Goal: Task Accomplishment & Management: Complete application form

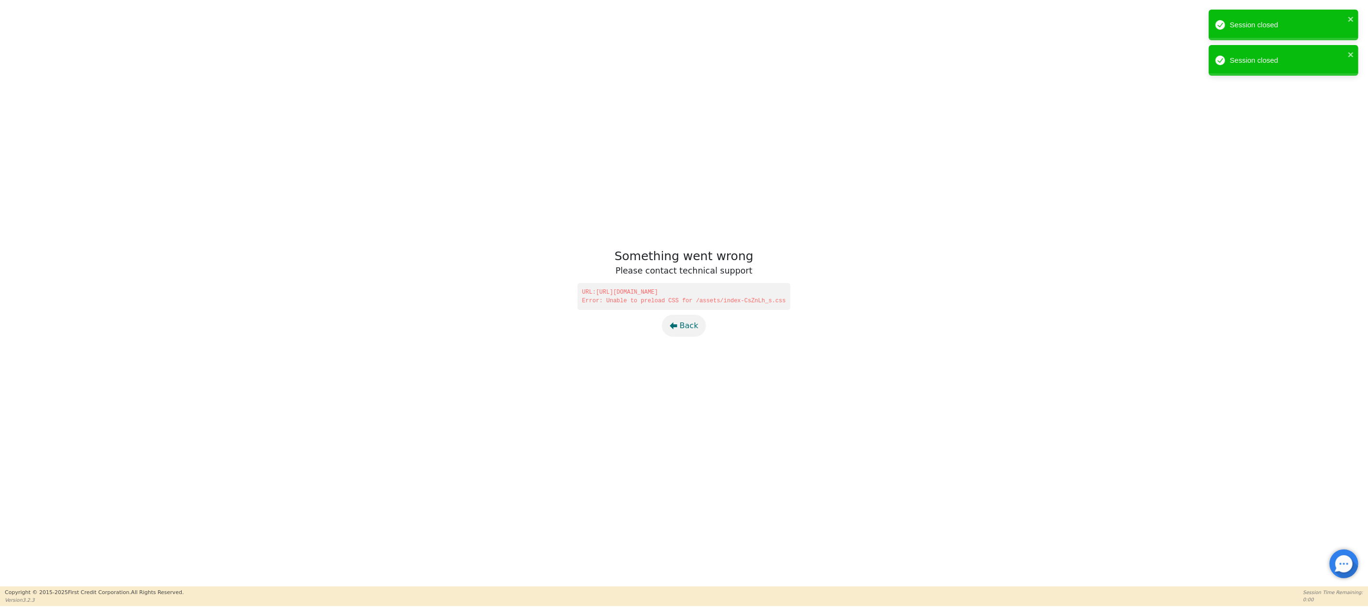
click at [684, 324] on span "Back" at bounding box center [689, 326] width 19 height 12
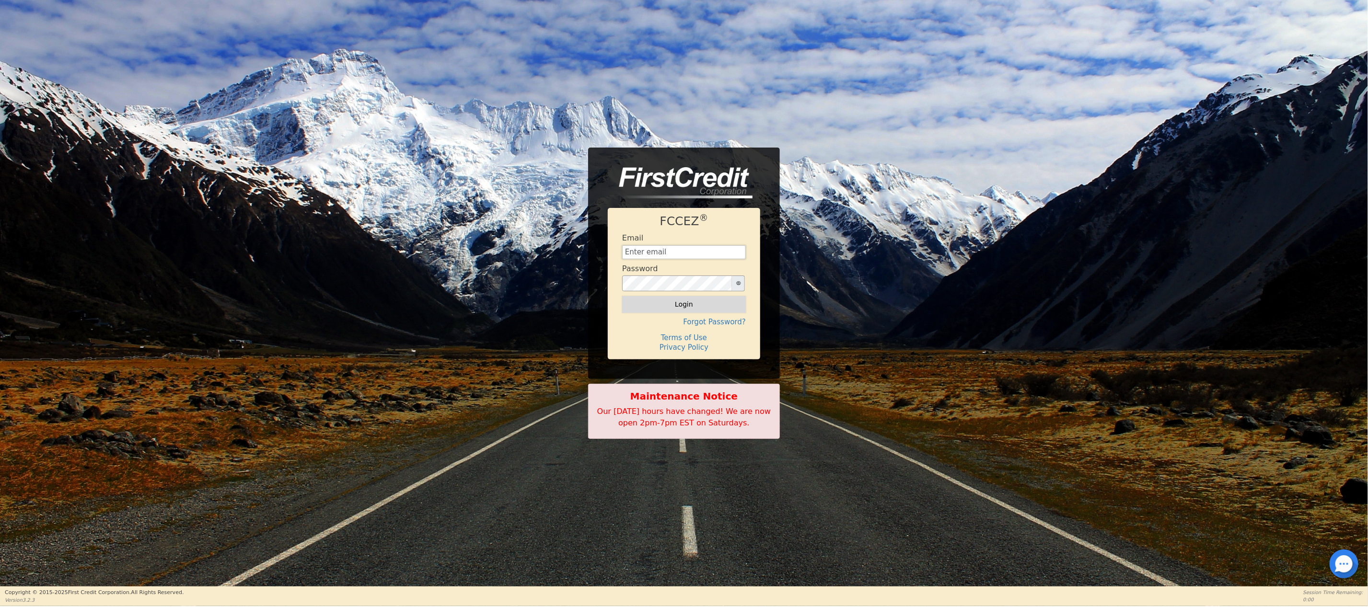
type input "[EMAIL_ADDRESS][DOMAIN_NAME]"
click at [688, 302] on button "Login" at bounding box center [684, 304] width 124 height 16
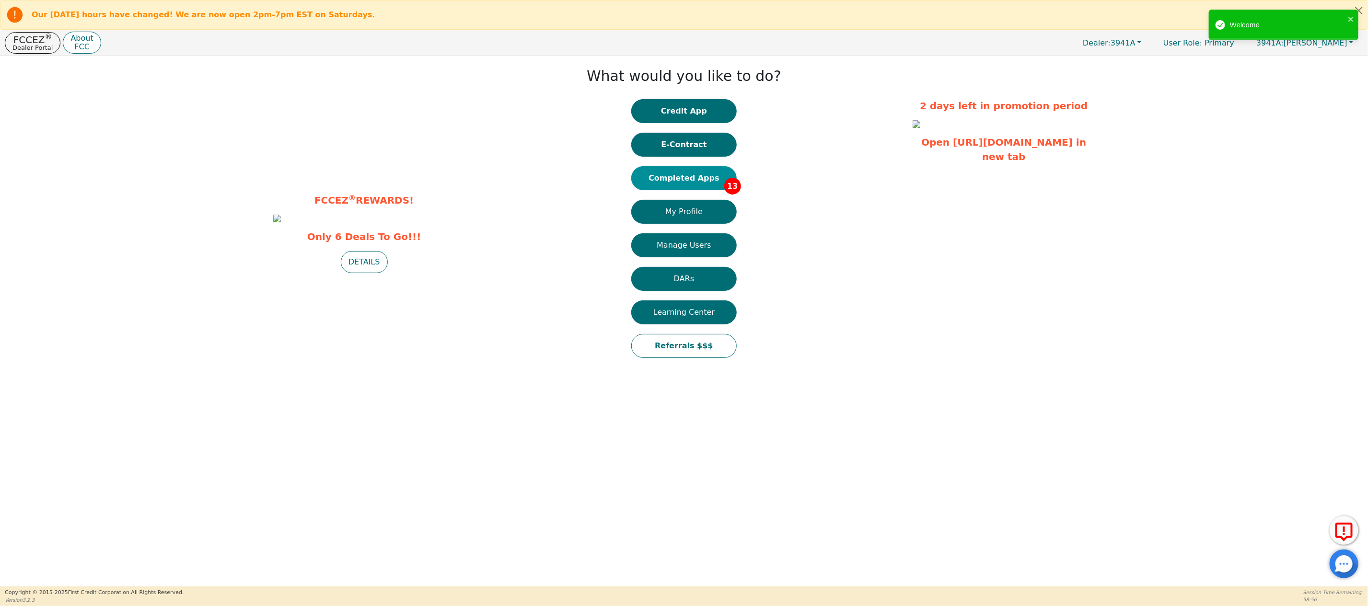
click at [686, 174] on button "Completed Apps 13" at bounding box center [683, 178] width 105 height 24
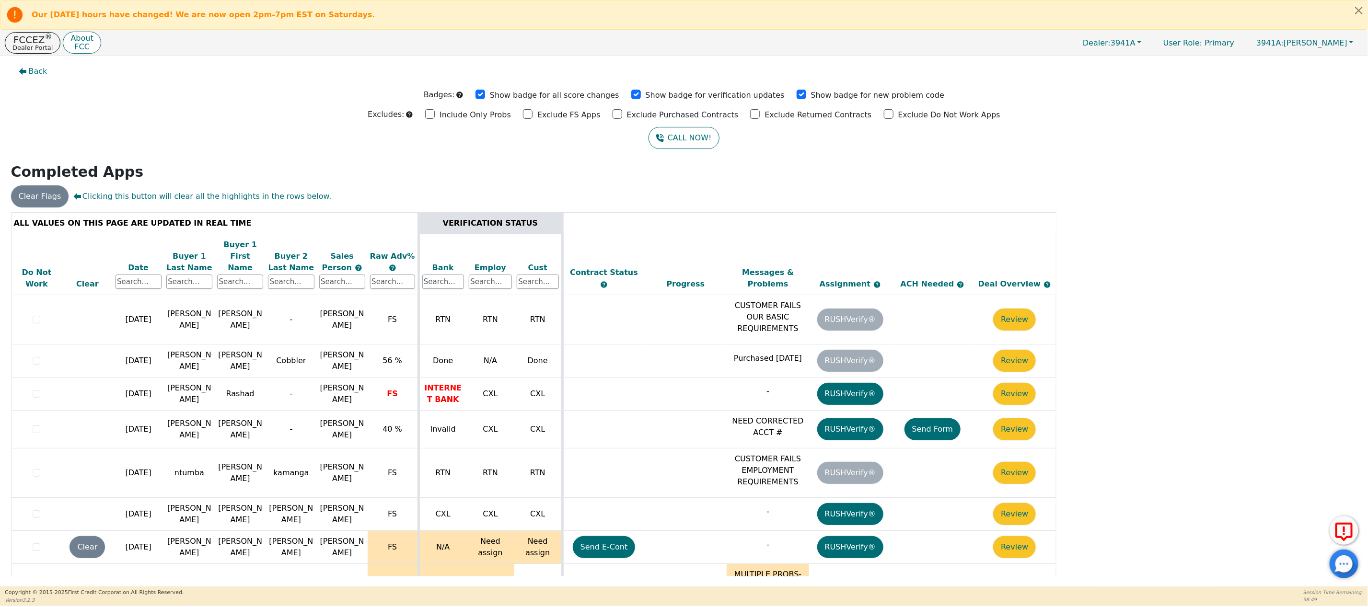
click at [128, 262] on div "Date" at bounding box center [138, 268] width 46 height 12
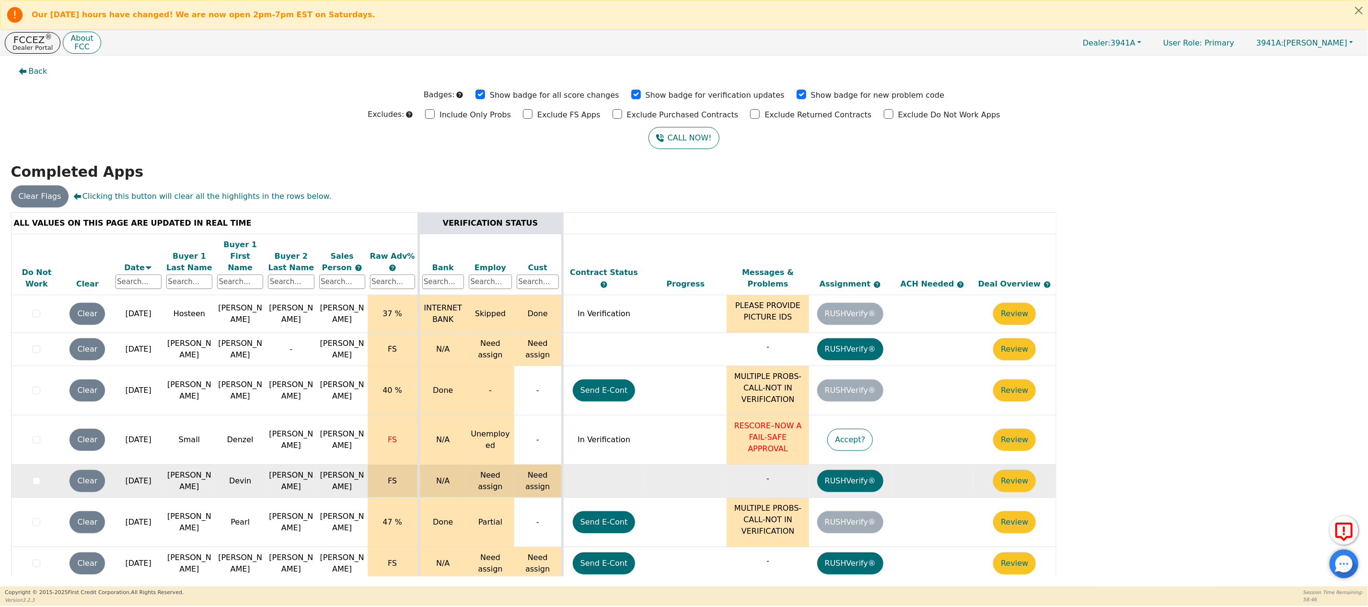
scroll to position [3, 0]
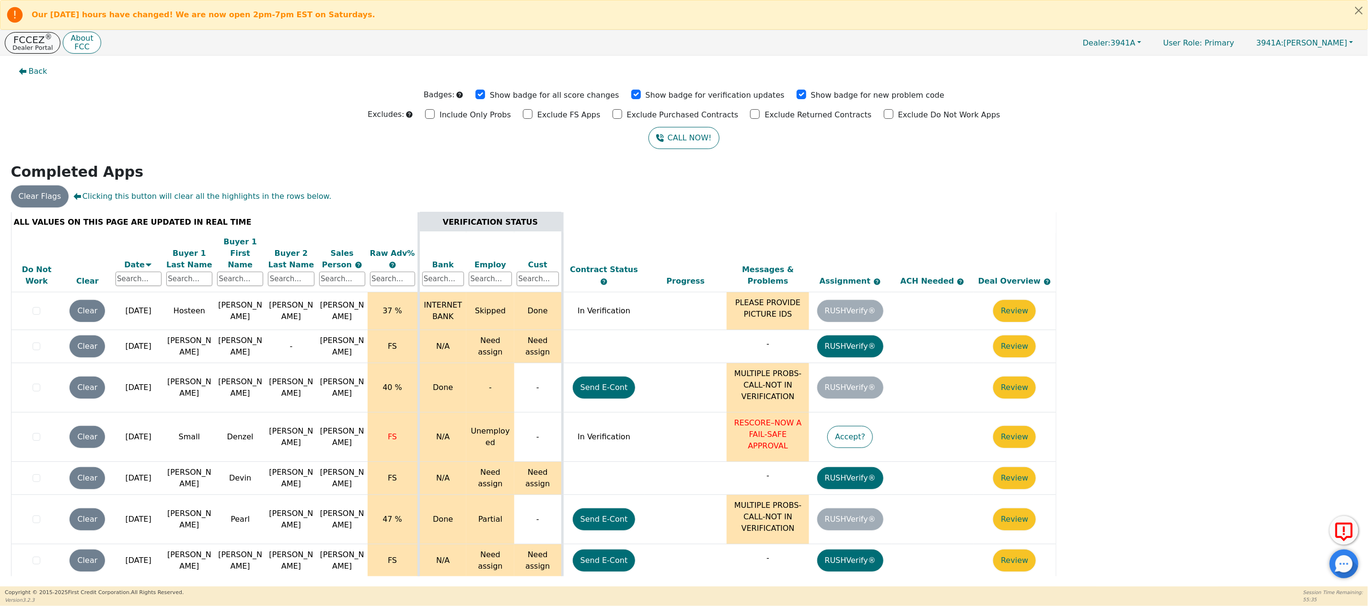
click at [24, 44] on p "FCCEZ ®" at bounding box center [32, 40] width 40 height 10
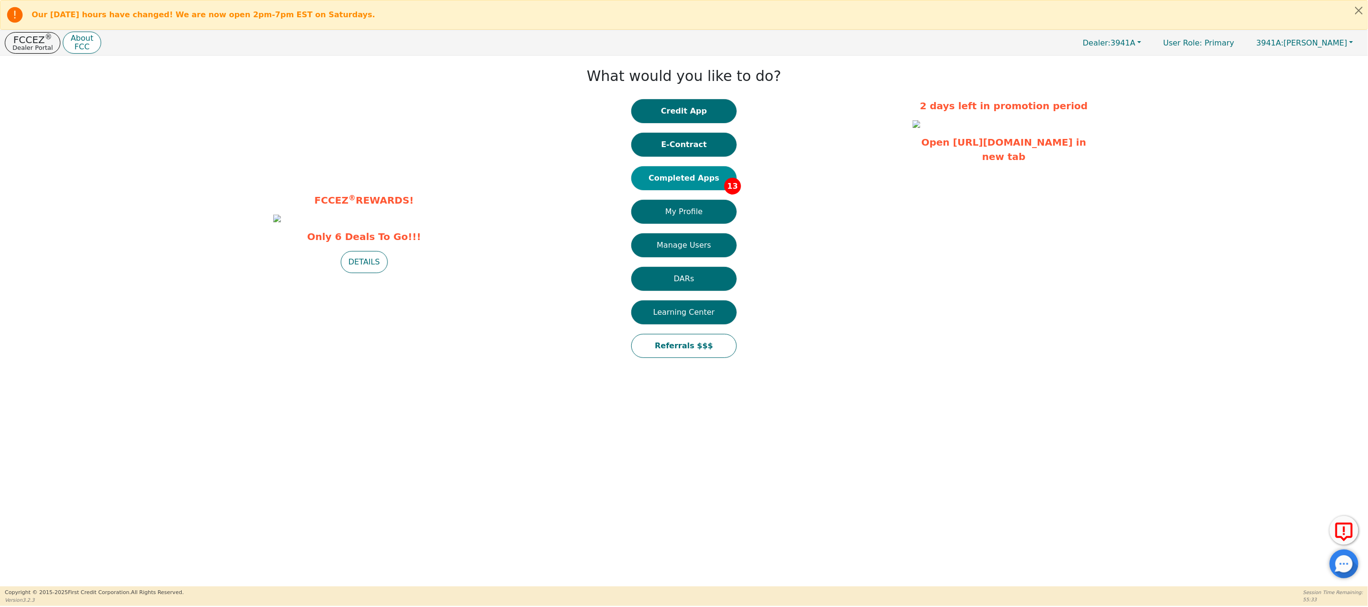
click at [689, 177] on button "Completed Apps 13" at bounding box center [683, 178] width 105 height 24
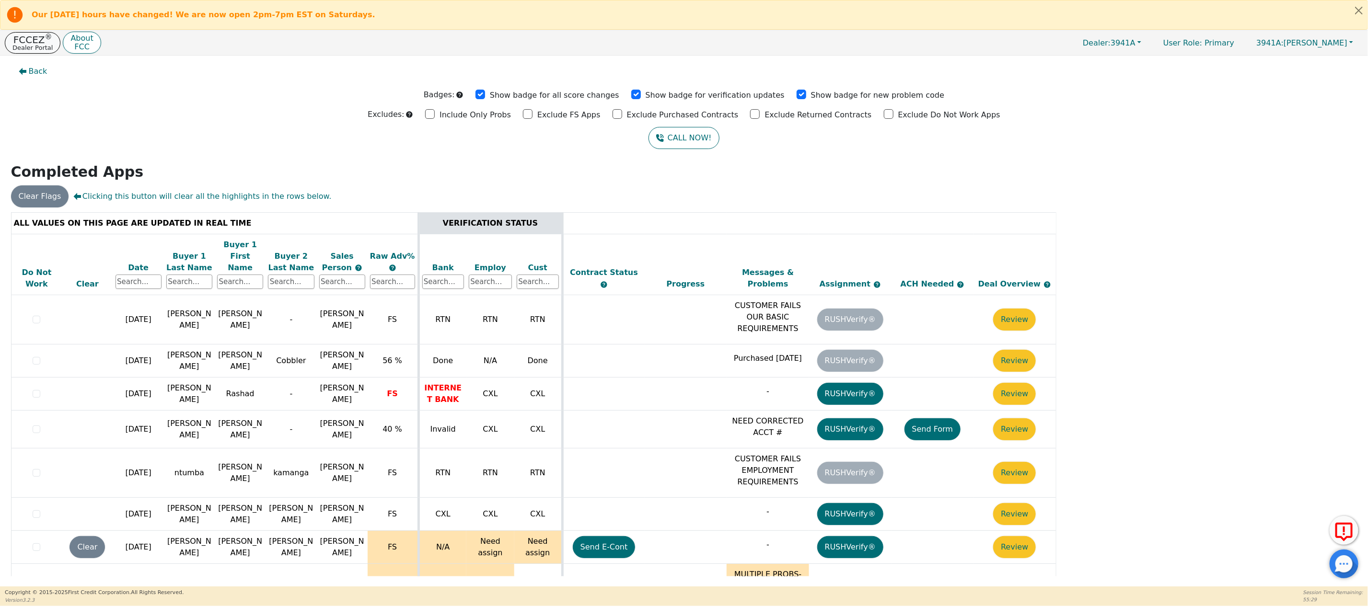
click at [23, 39] on p "FCCEZ ®" at bounding box center [32, 40] width 40 height 10
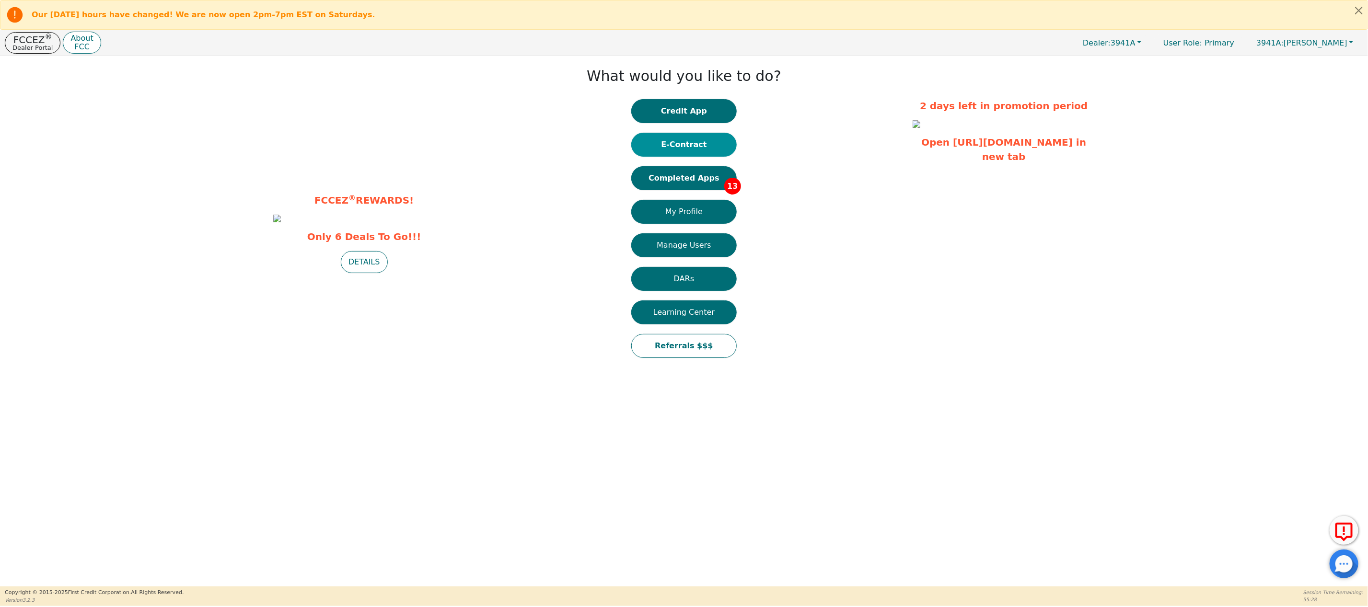
click at [669, 151] on button "E-Contract" at bounding box center [683, 145] width 105 height 24
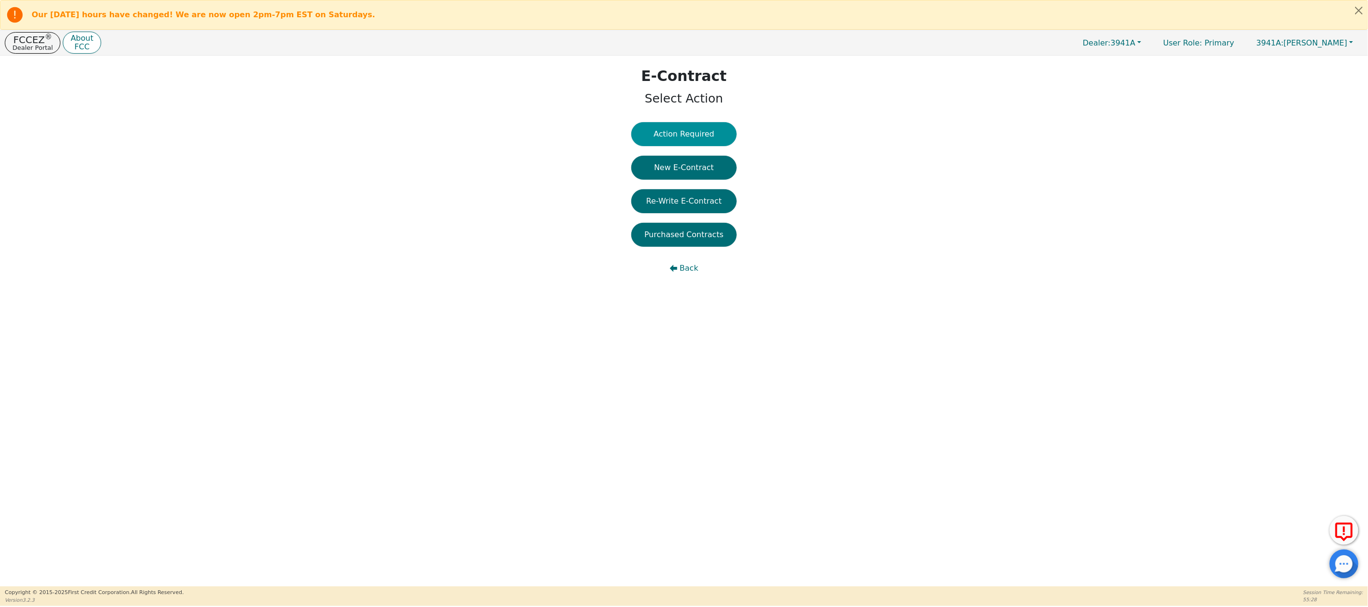
click at [683, 137] on button "Action Required" at bounding box center [683, 134] width 105 height 24
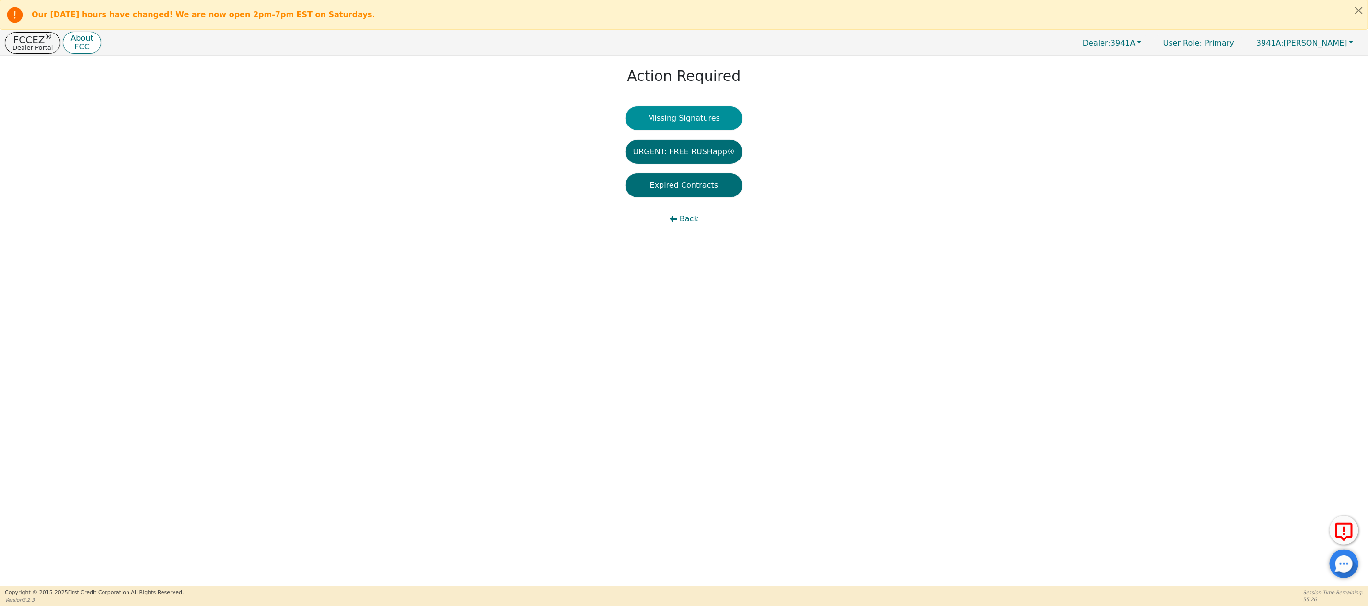
click at [682, 115] on button "Missing Signatures" at bounding box center [683, 118] width 117 height 24
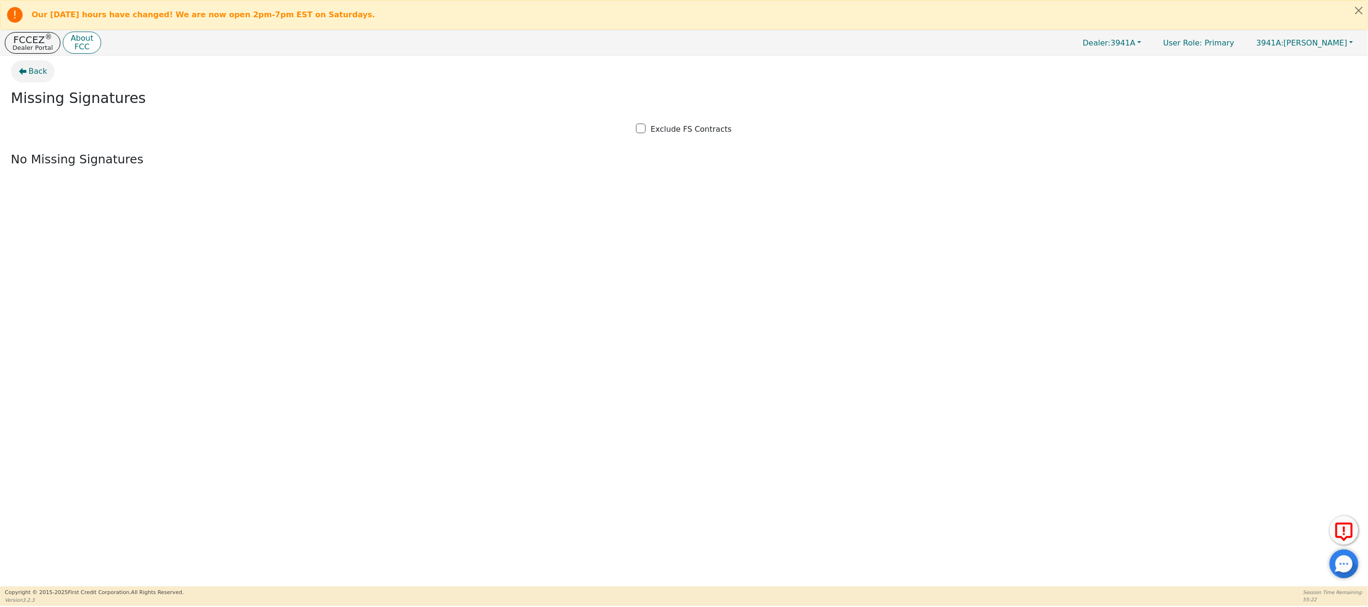
click at [36, 70] on span "Back" at bounding box center [38, 72] width 19 height 12
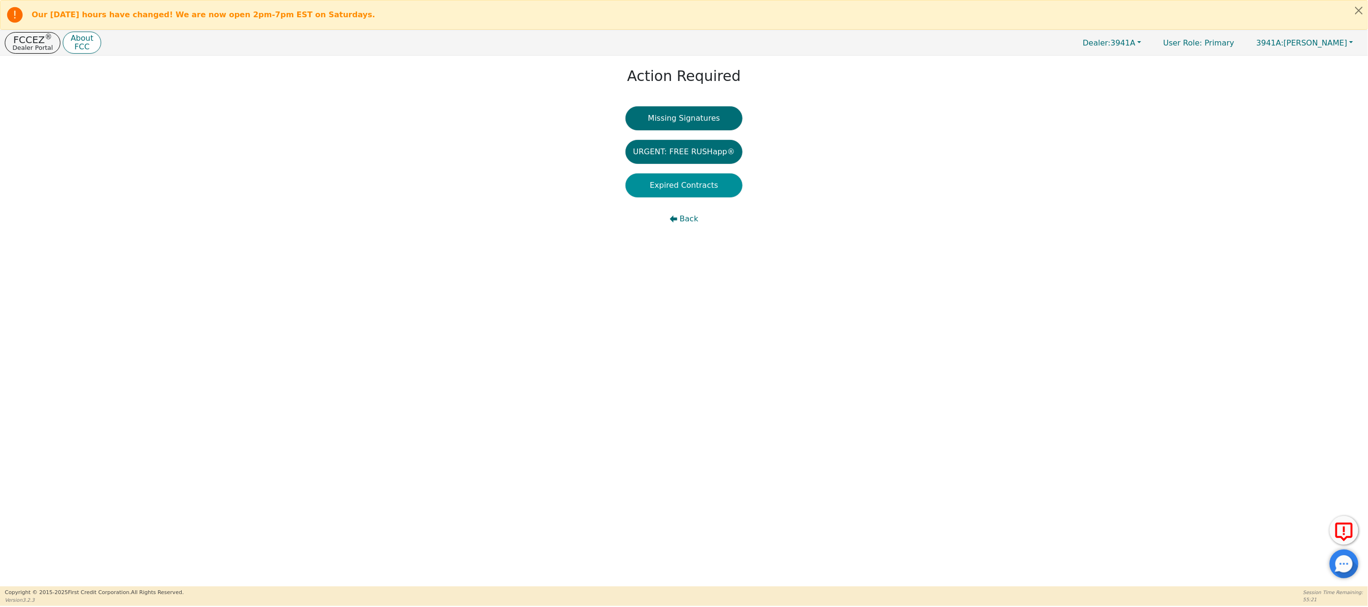
click at [670, 185] on button "Expired Contracts" at bounding box center [683, 185] width 117 height 24
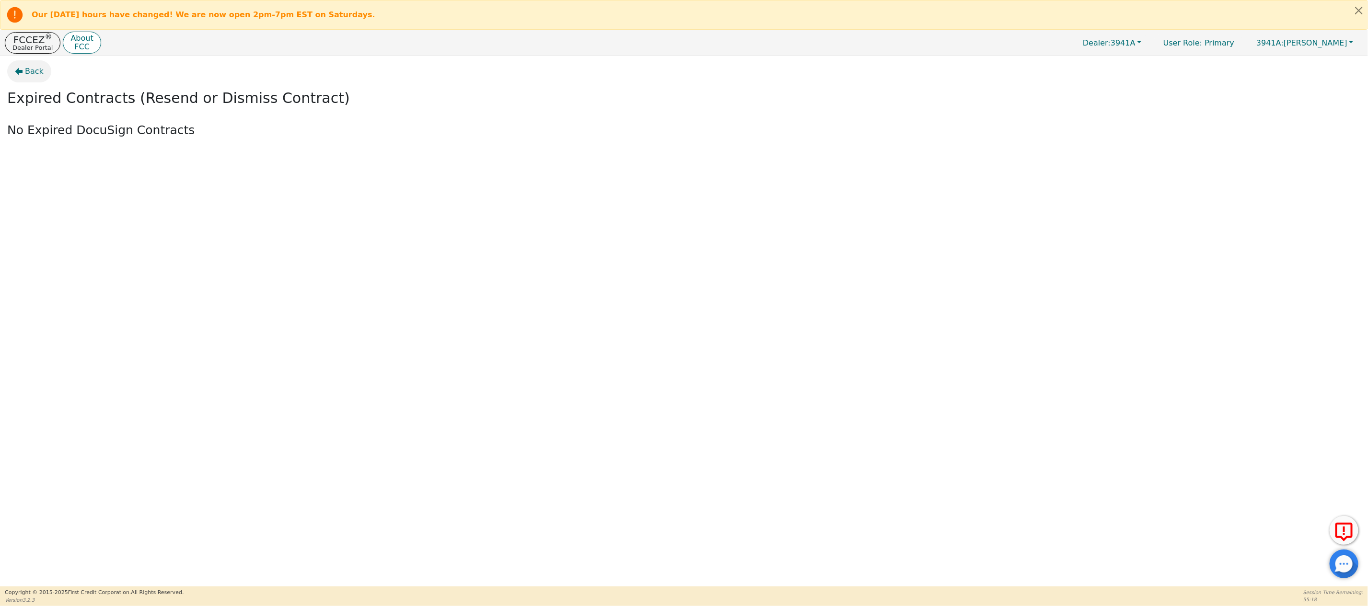
click at [35, 69] on span "Back" at bounding box center [34, 72] width 19 height 12
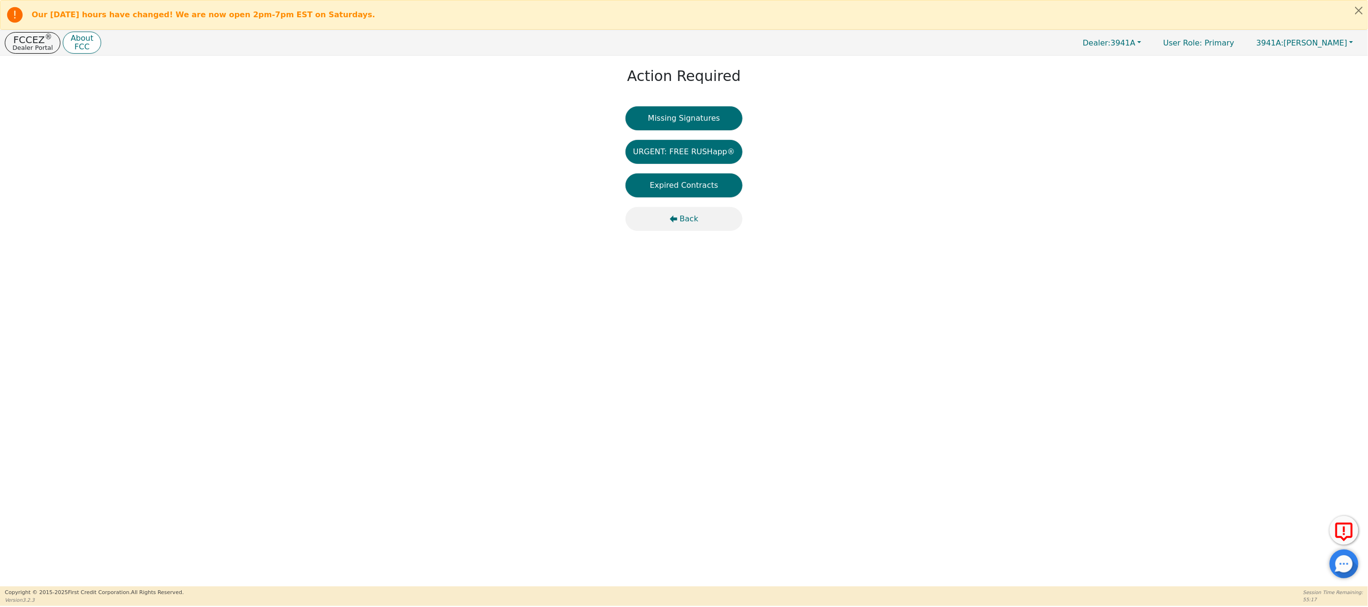
click at [681, 216] on button "Back" at bounding box center [683, 219] width 117 height 24
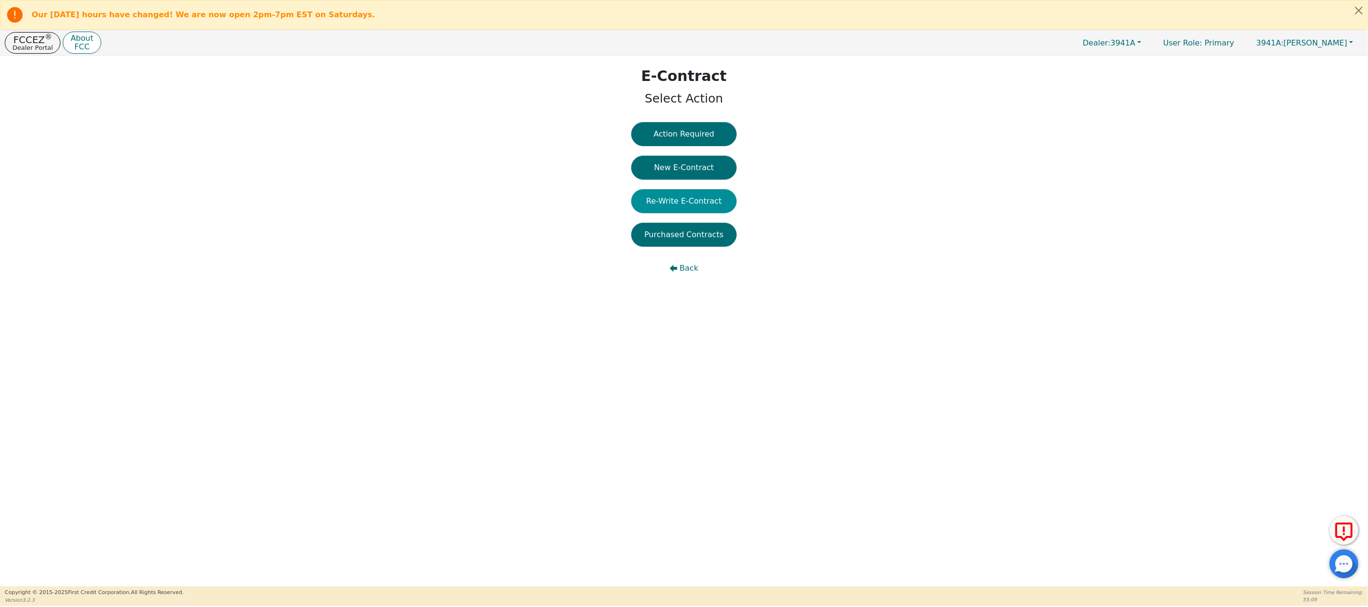
click at [681, 198] on button "Re-Write E-Contract" at bounding box center [683, 201] width 105 height 24
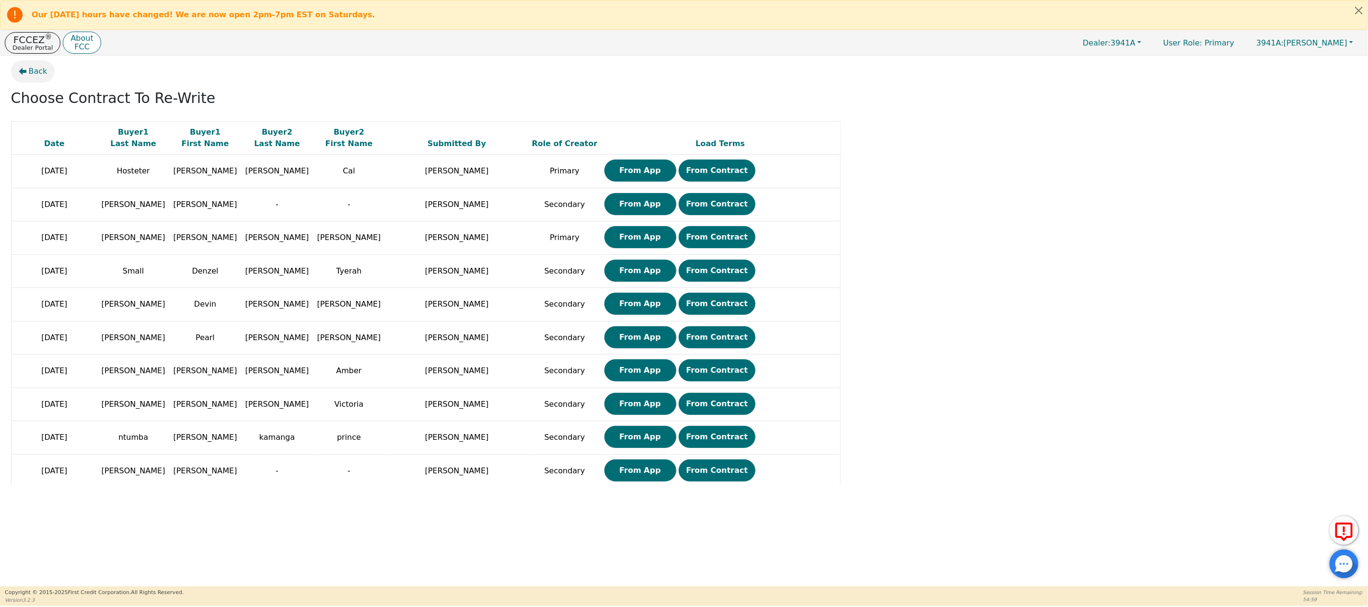
click at [29, 68] on span "Back" at bounding box center [38, 72] width 19 height 12
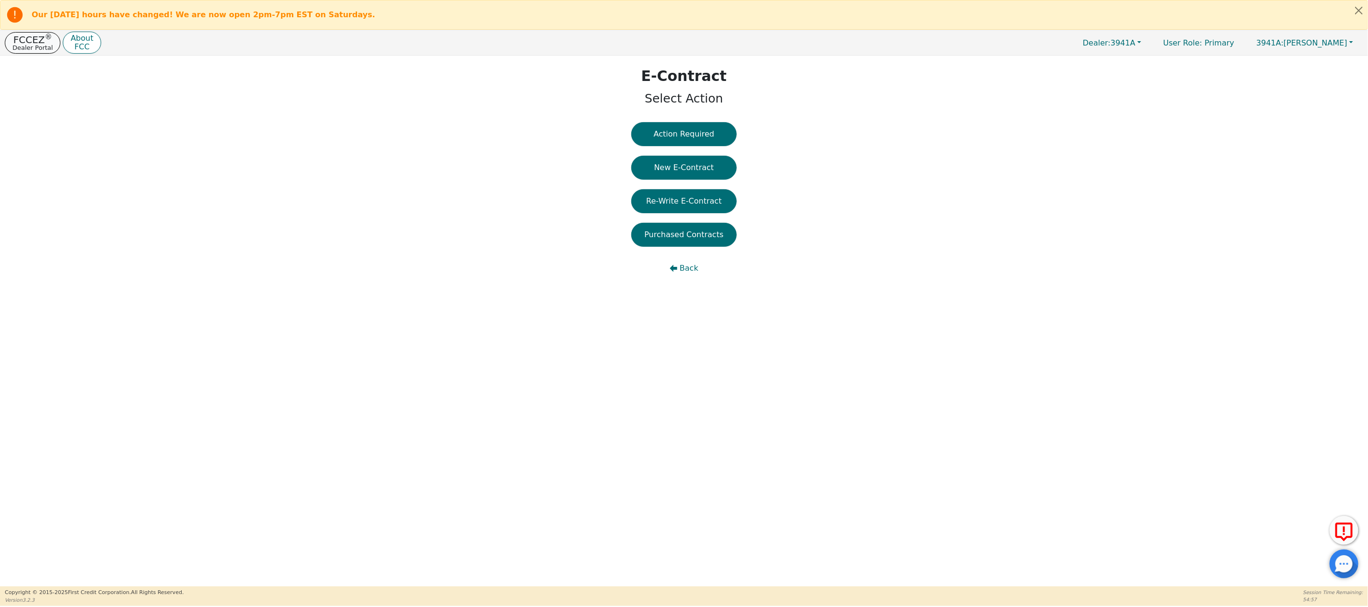
click at [29, 44] on p "FCCEZ ®" at bounding box center [32, 40] width 40 height 10
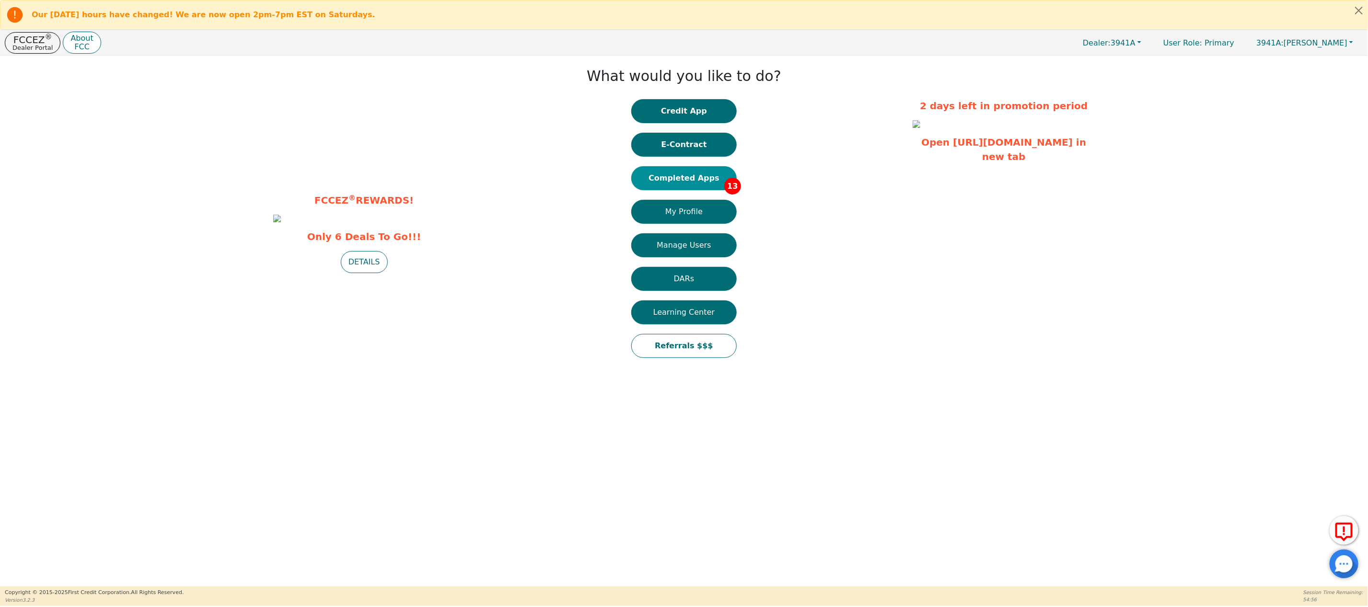
click at [695, 182] on button "Completed Apps 13" at bounding box center [683, 178] width 105 height 24
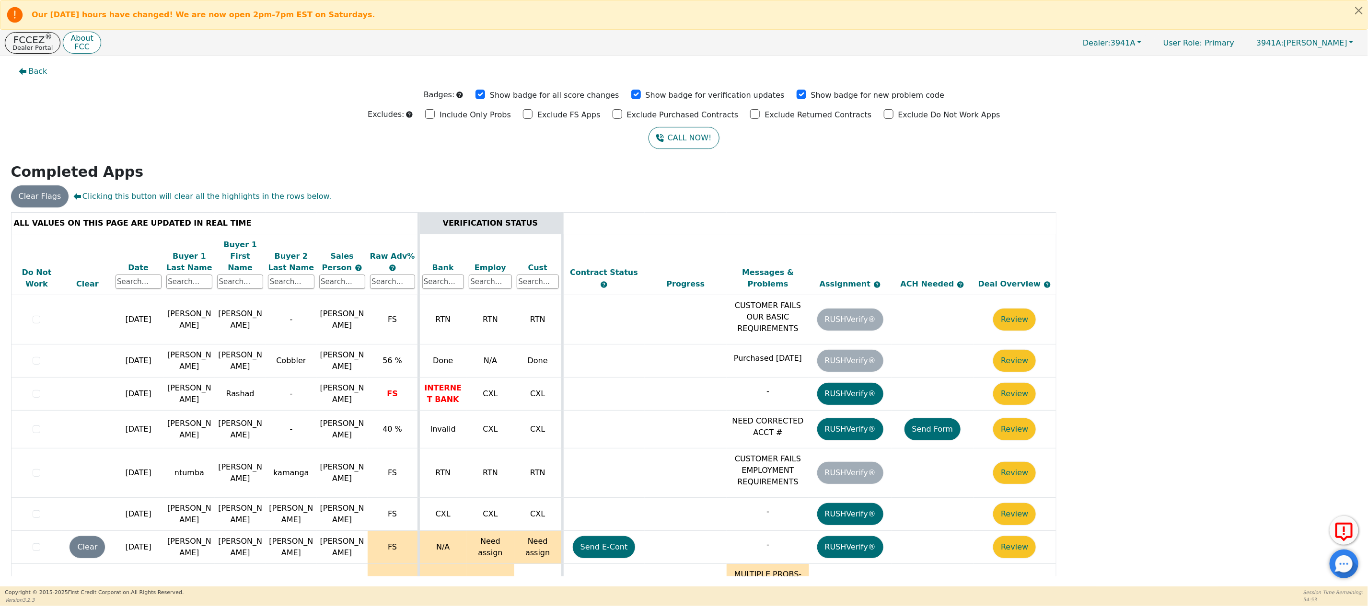
click at [134, 262] on div "Date" at bounding box center [138, 268] width 46 height 12
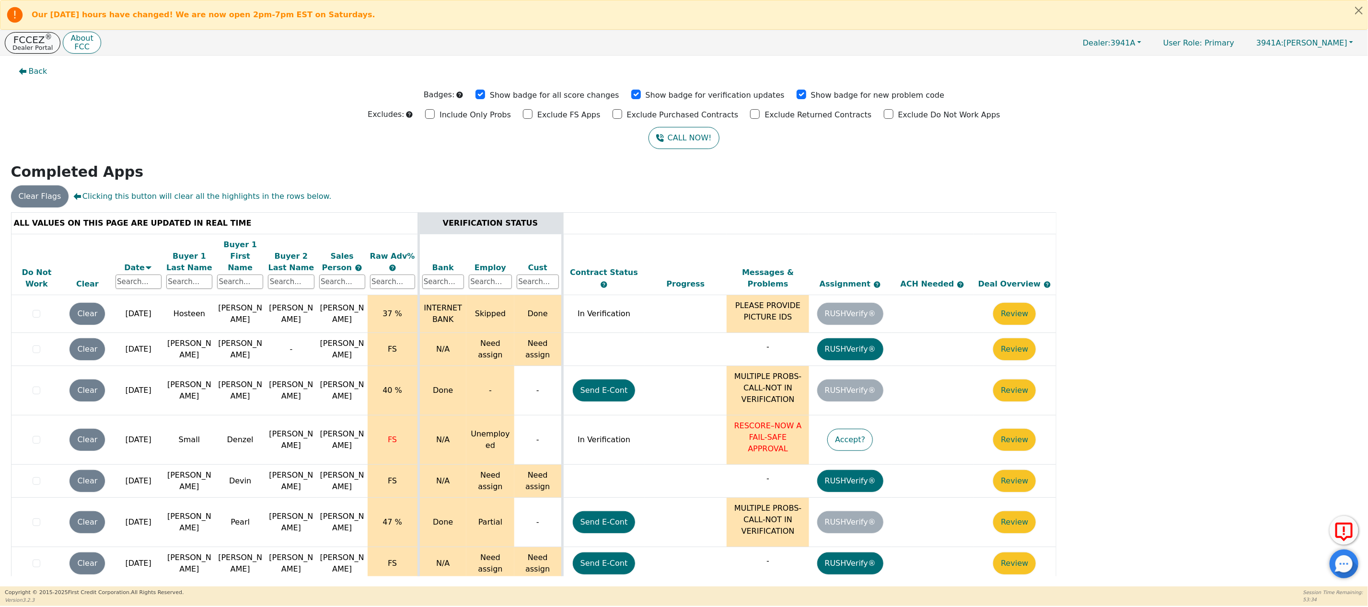
click at [16, 45] on p "Dealer Portal" at bounding box center [32, 48] width 40 height 6
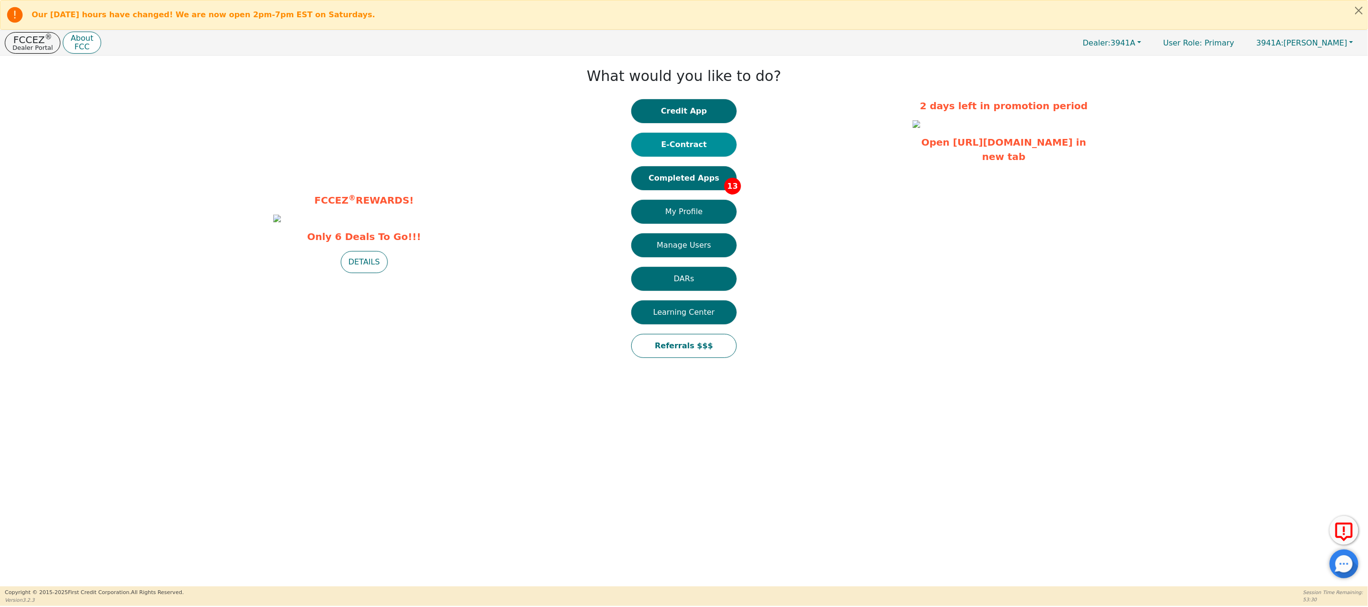
click at [681, 139] on button "E-Contract" at bounding box center [683, 145] width 105 height 24
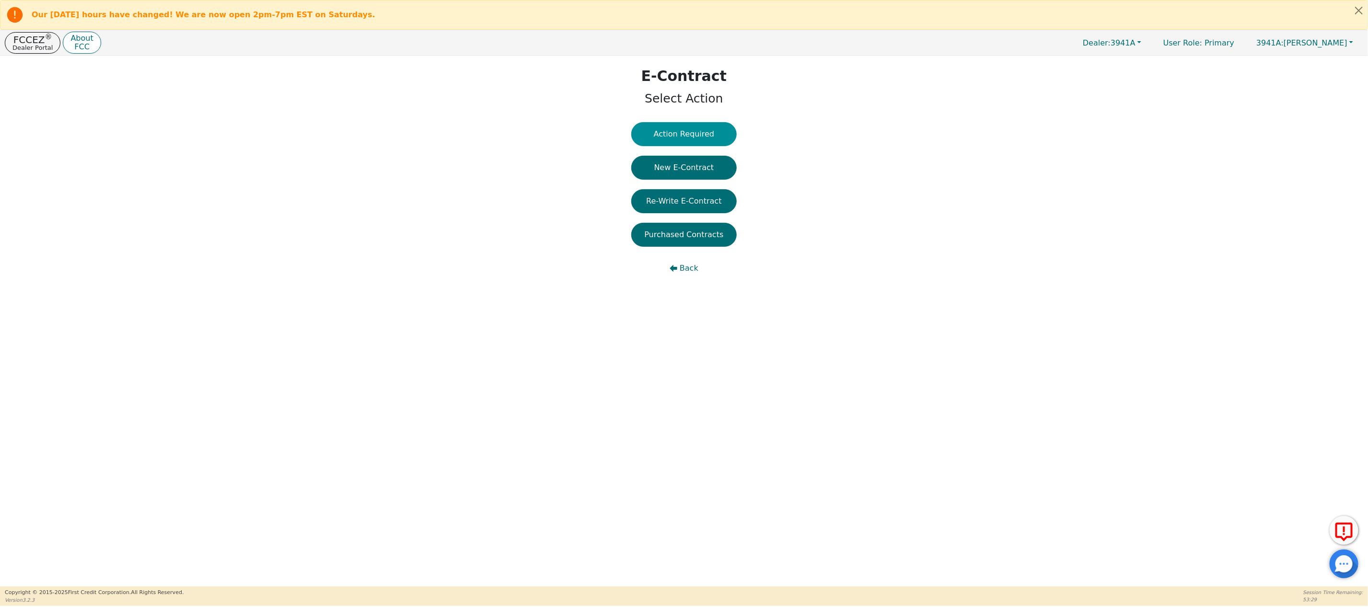
click at [684, 134] on button "Action Required" at bounding box center [683, 134] width 105 height 24
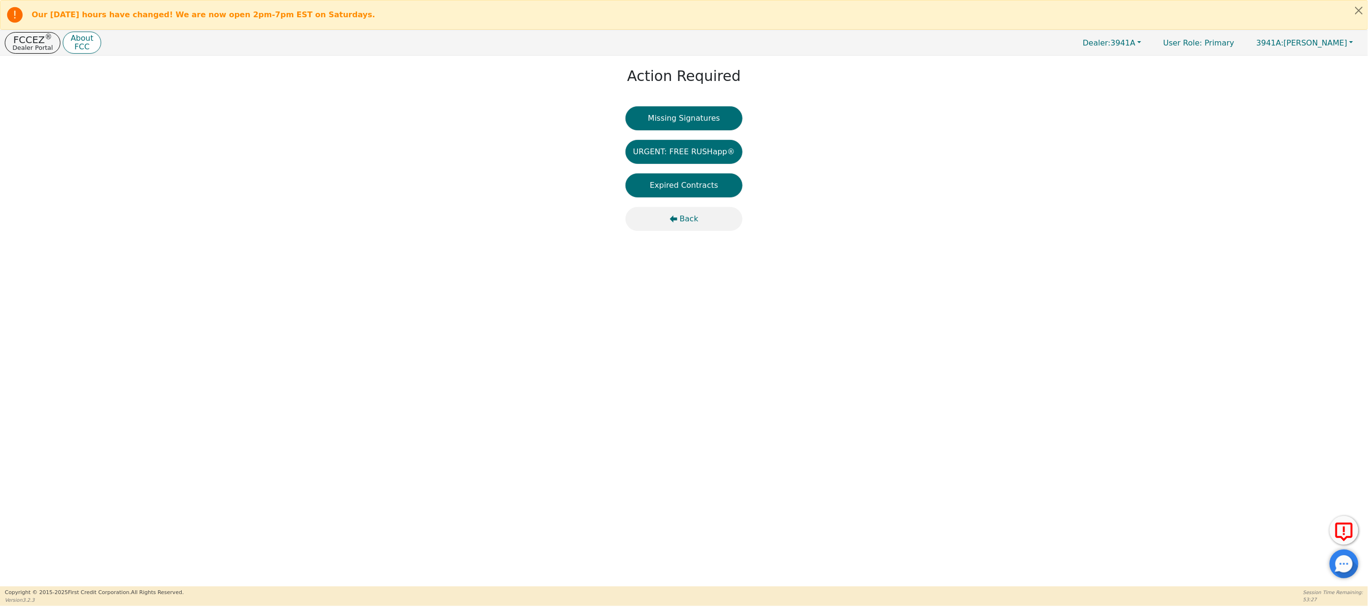
click at [682, 220] on span "Back" at bounding box center [689, 219] width 19 height 12
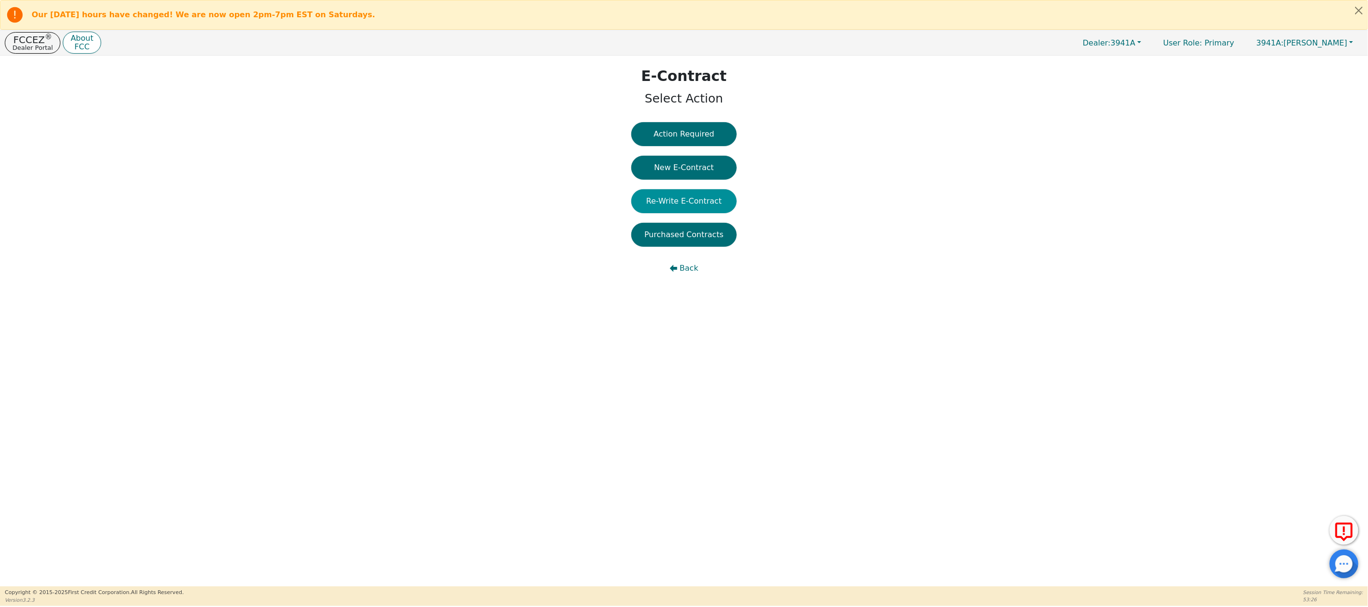
click at [680, 202] on button "Re-Write E-Contract" at bounding box center [683, 201] width 105 height 24
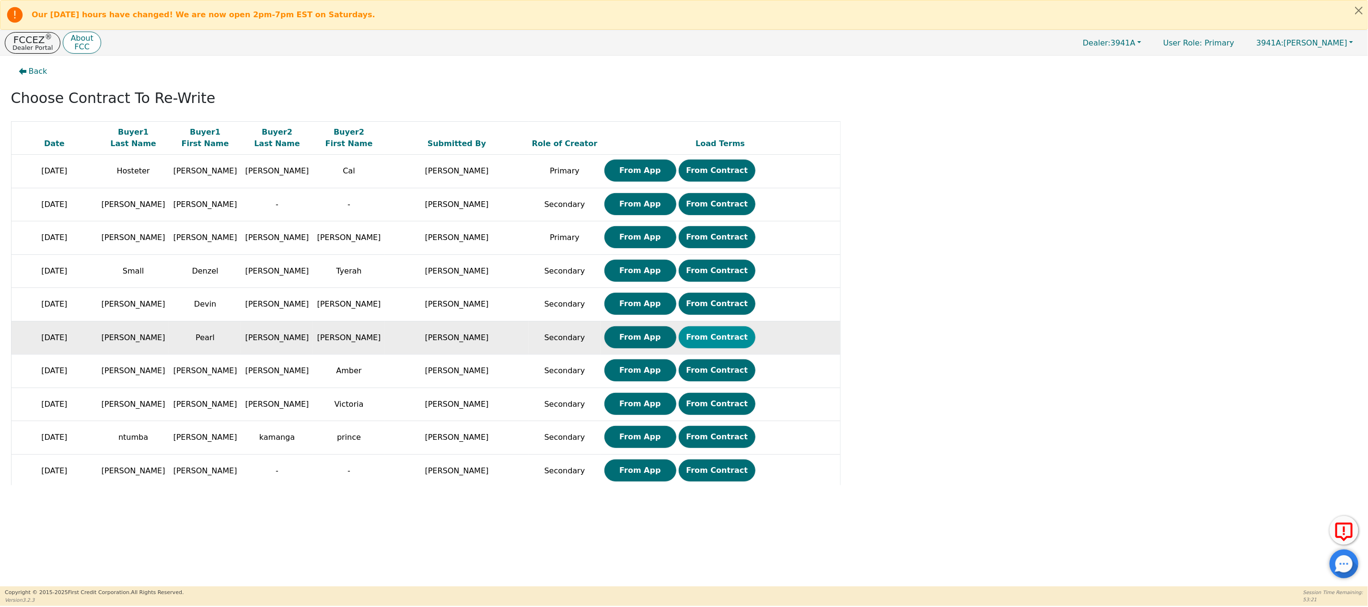
click at [720, 339] on button "From Contract" at bounding box center [717, 337] width 77 height 22
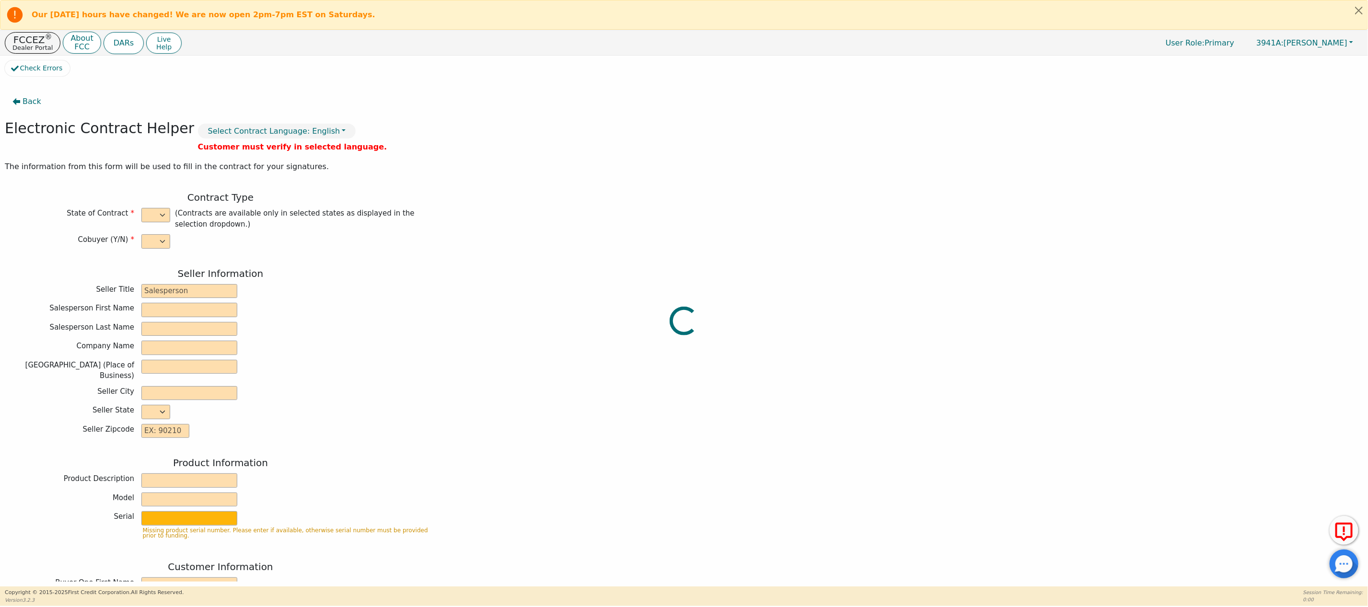
select select "y"
type input "Finance Manager"
type input "Savannah"
type input "[PERSON_NAME]"
type input "SOUTH MOUNTAIN DBA AZ DIST"
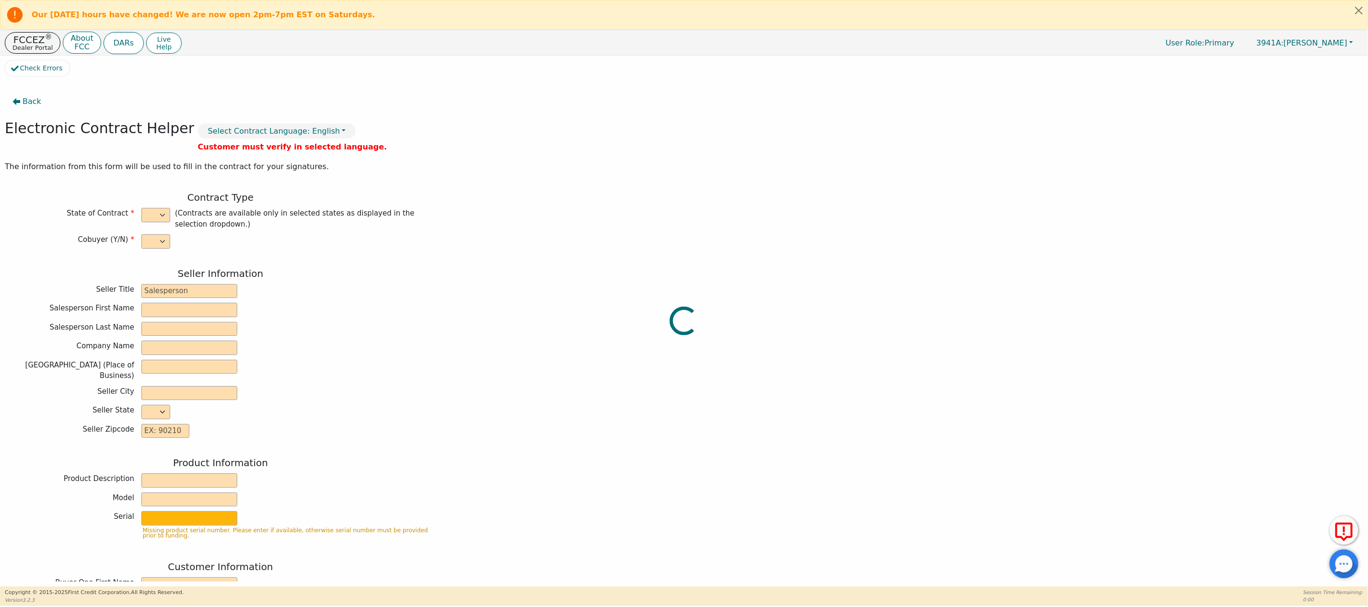
type input "[STREET_ADDRESS]"
type input "TEMPE"
select select "AZ"
type input "85283"
type input "Rainbow"
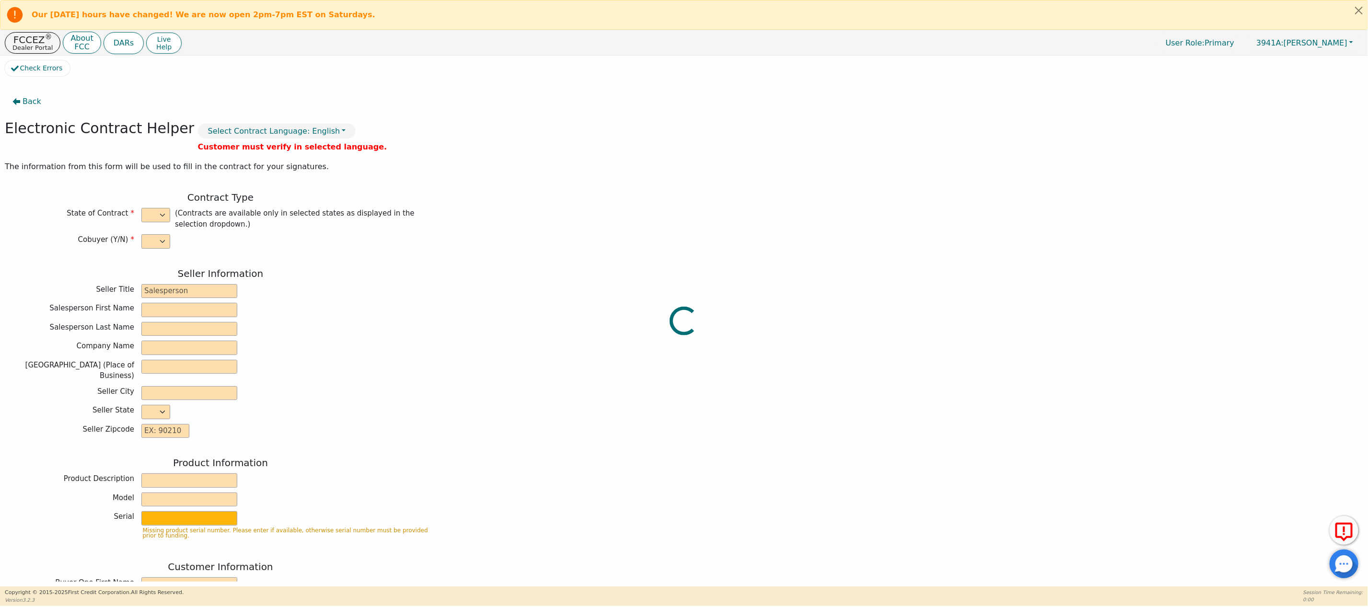
type input "SRX"
type input "22770193"
type input "Pearl"
type input "[PERSON_NAME]"
type input "[EMAIL_ADDRESS][DOMAIN_NAME]"
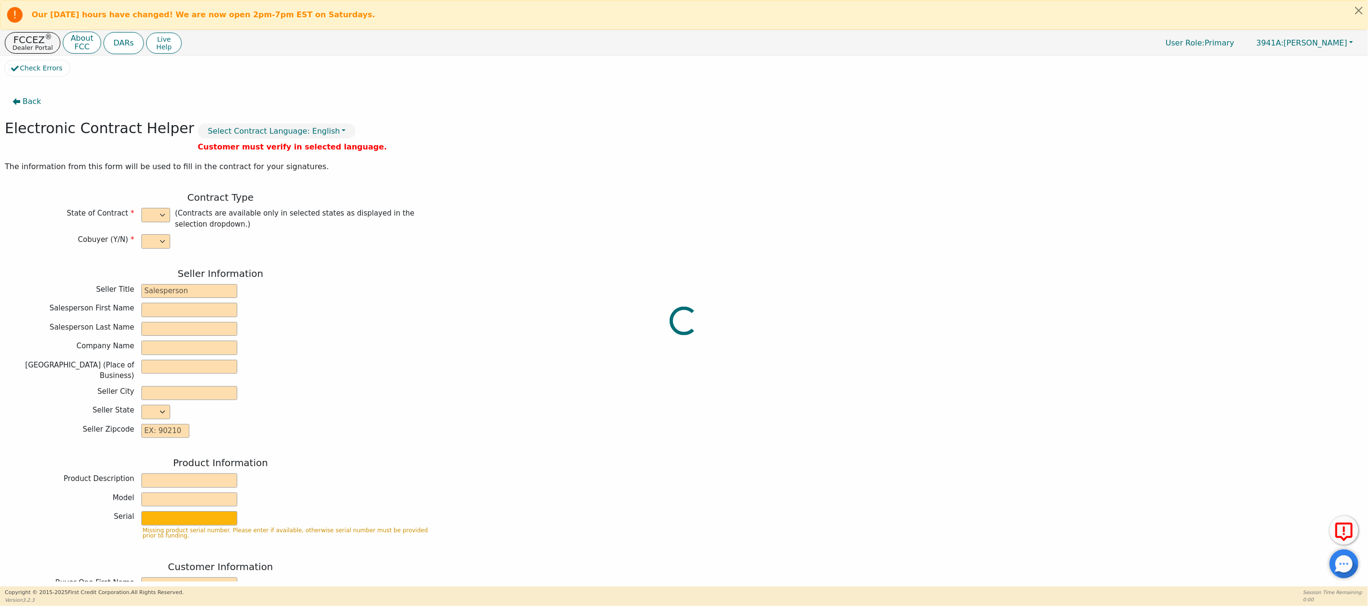
type input "[EMAIL_ADDRESS][DOMAIN_NAME]"
type input "[PERSON_NAME]"
type input "[EMAIL_ADDRESS][DOMAIN_NAME]"
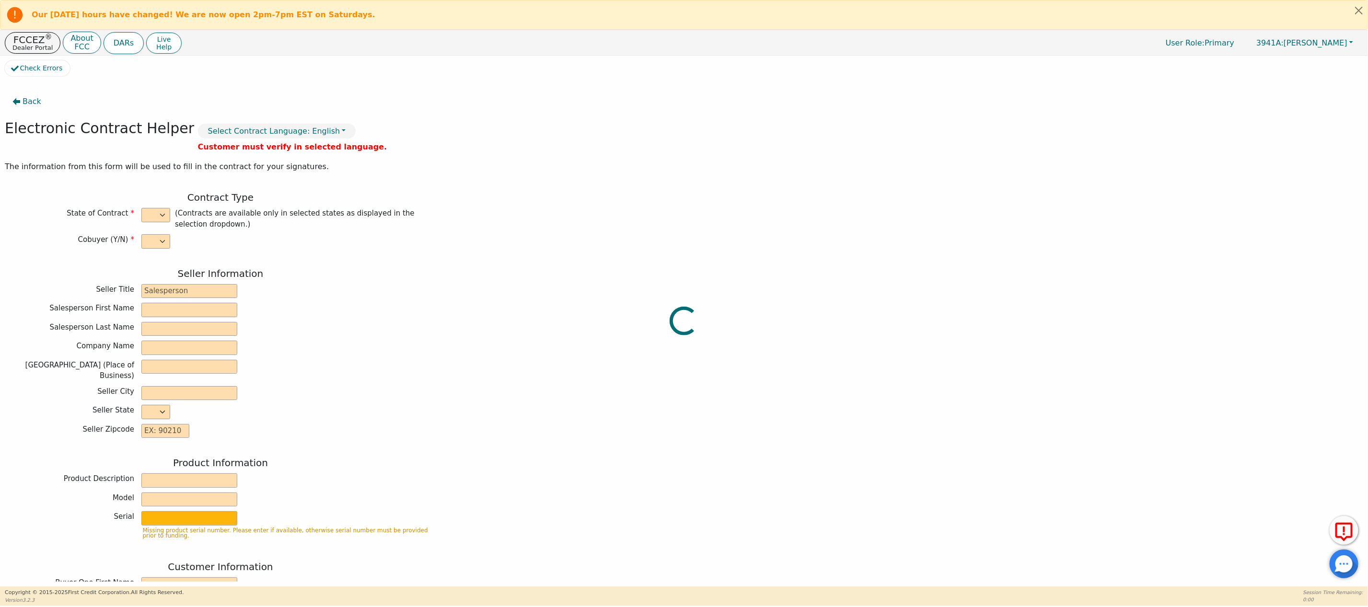
type input "[STREET_ADDRESS]"
type input "Mesa"
type input "Maricopa"
select select "AZ"
type input "85205"
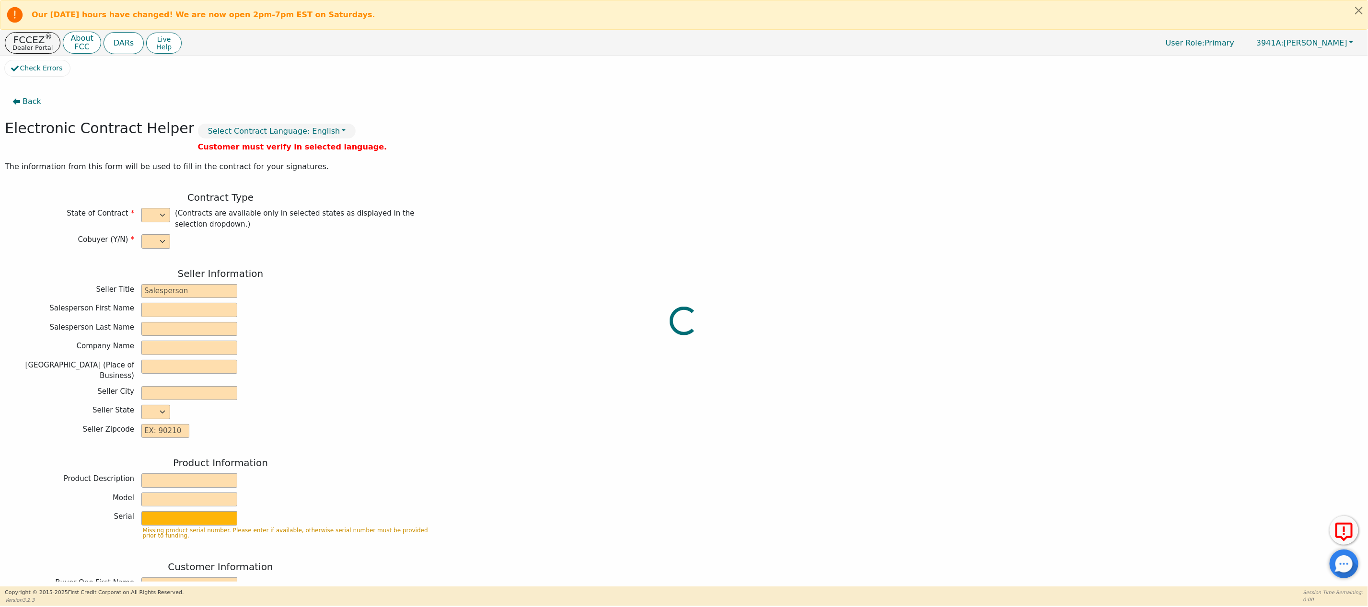
type input "[DATE]"
type input "21.98"
type input "[DATE]"
type input "36"
type input "0"
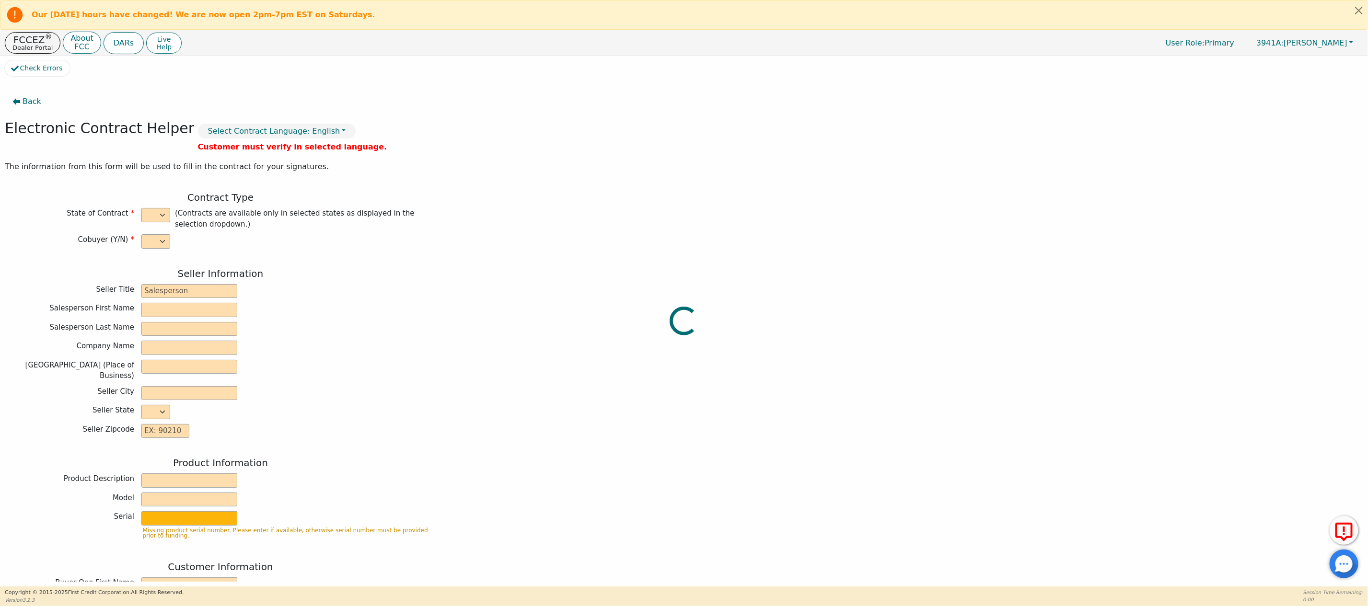
type input "3775.00"
type input "8.60"
type input "324.65"
checkbox input "true"
type input "0.00"
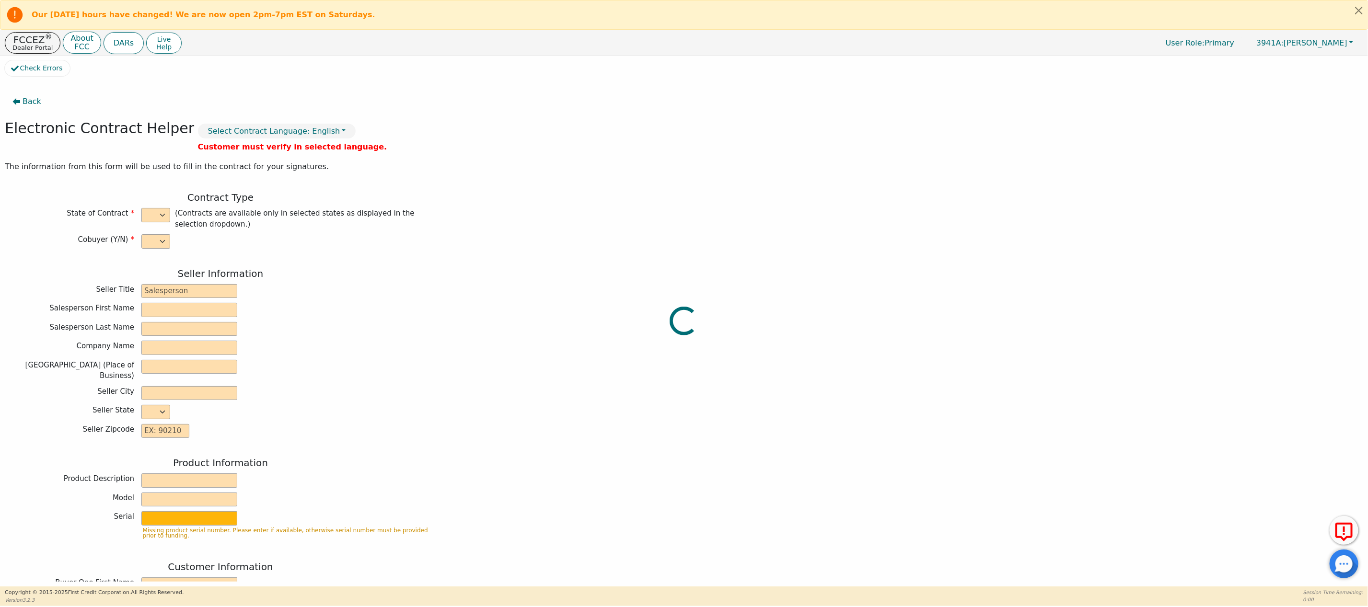
type input "0.00"
type input "4099.65"
type input "5775.84"
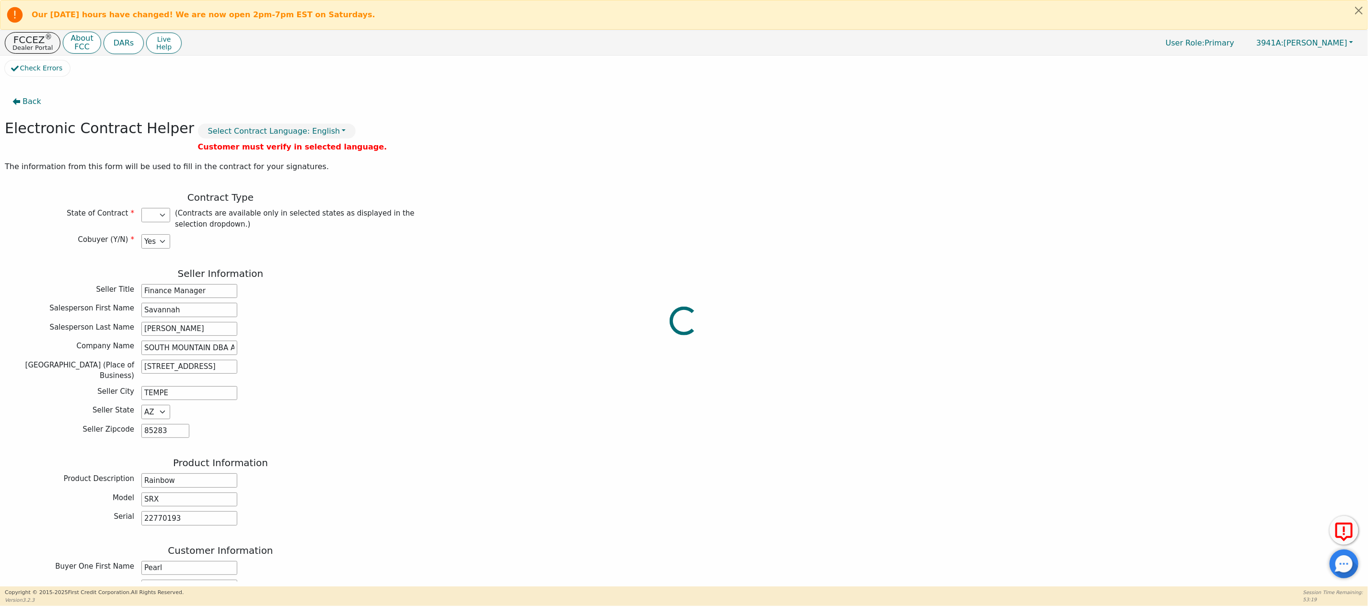
scroll to position [626, 0]
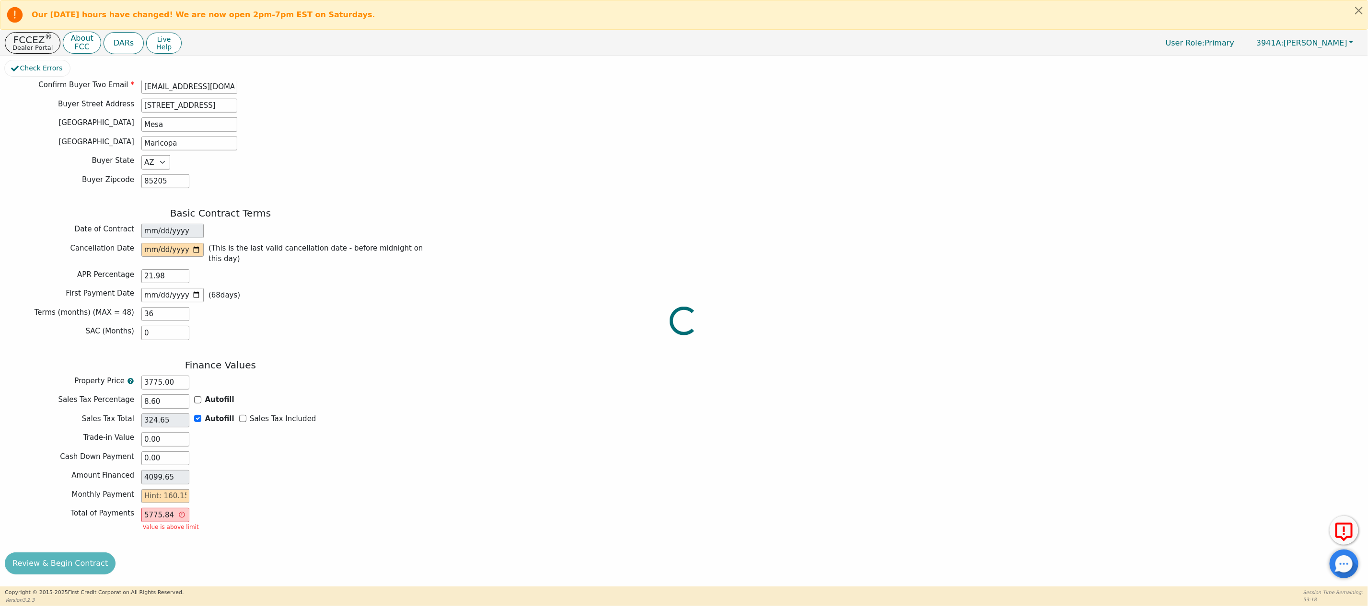
select select "AZ"
click at [196, 247] on input "date" at bounding box center [172, 250] width 62 height 14
type input "[DATE]"
click at [157, 495] on input "text" at bounding box center [165, 496] width 48 height 14
type input "1"
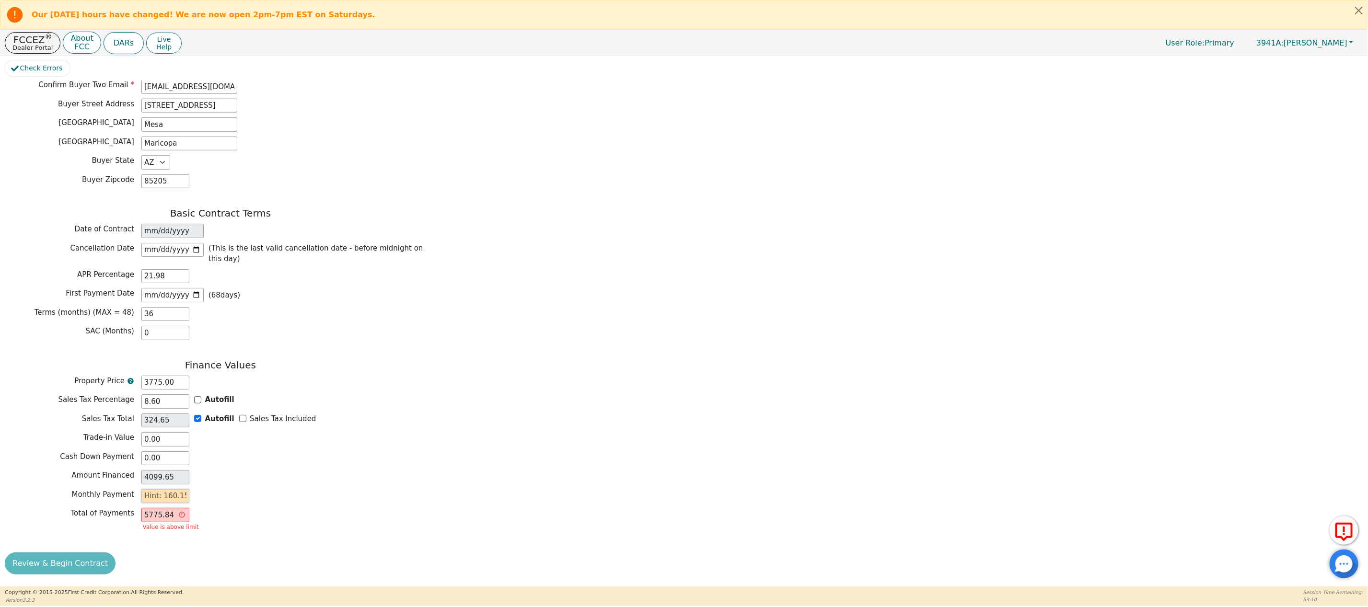
type input "36.00"
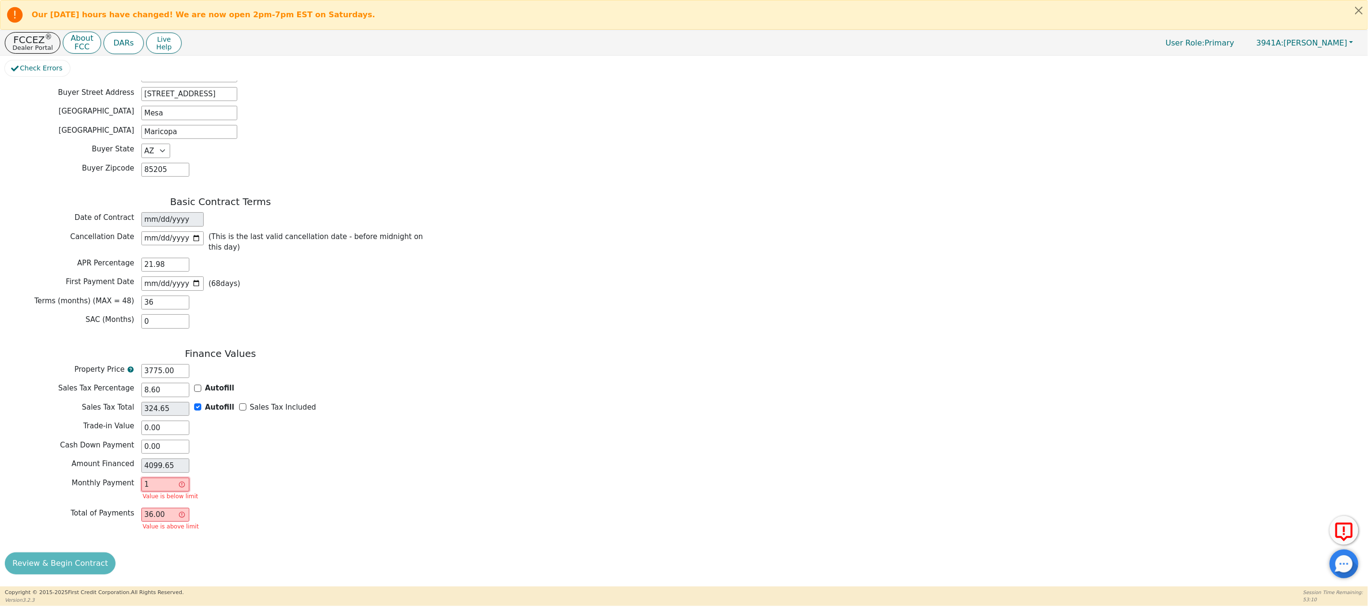
type input "16"
type input "576.00"
type input "160"
type input "5760.00"
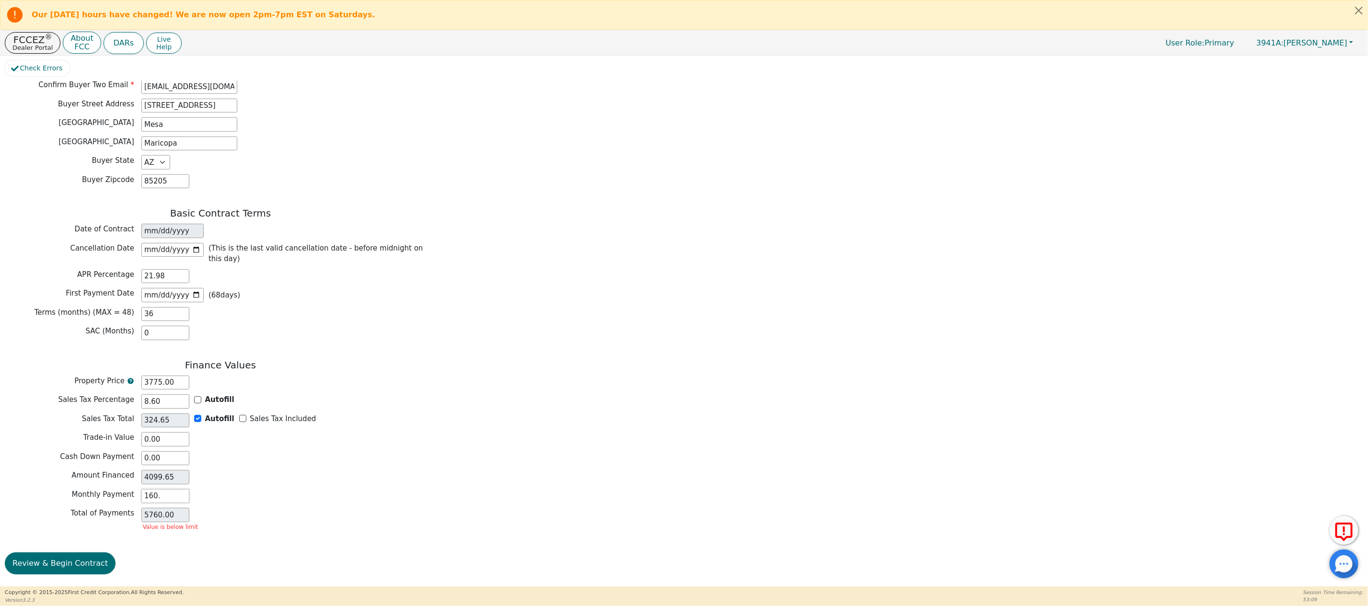
scroll to position [615, 0]
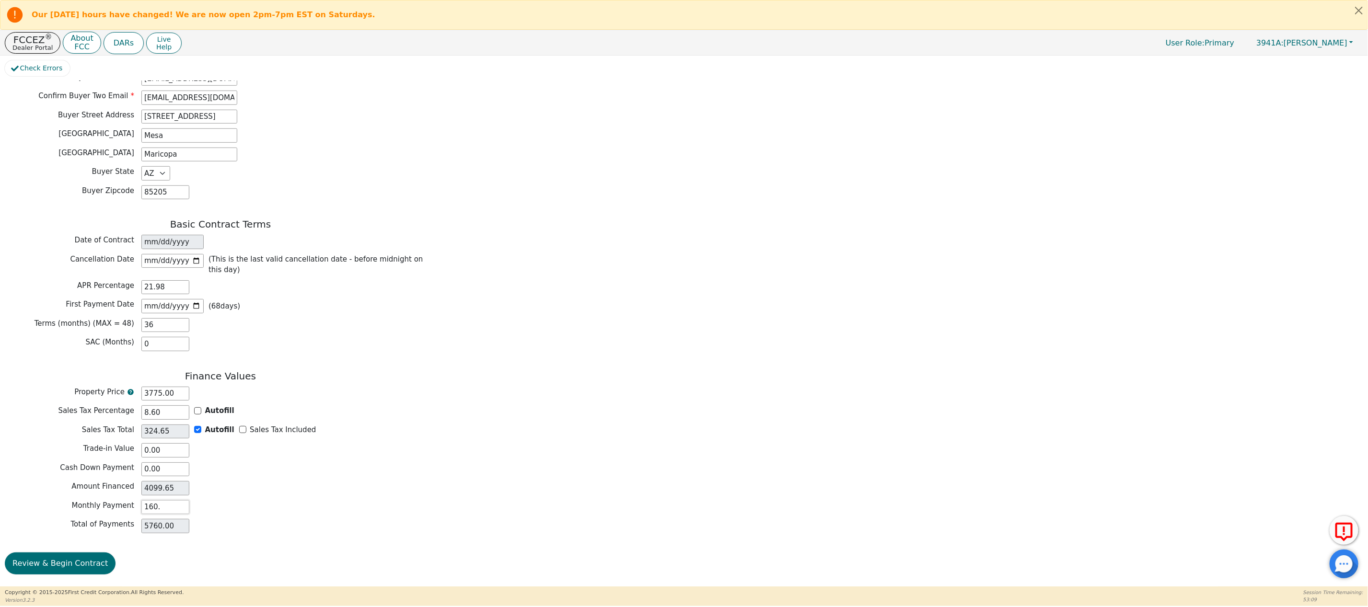
type input "160.1"
type input "5763.60"
type input "160.15"
type input "5765.40"
type input "160.15"
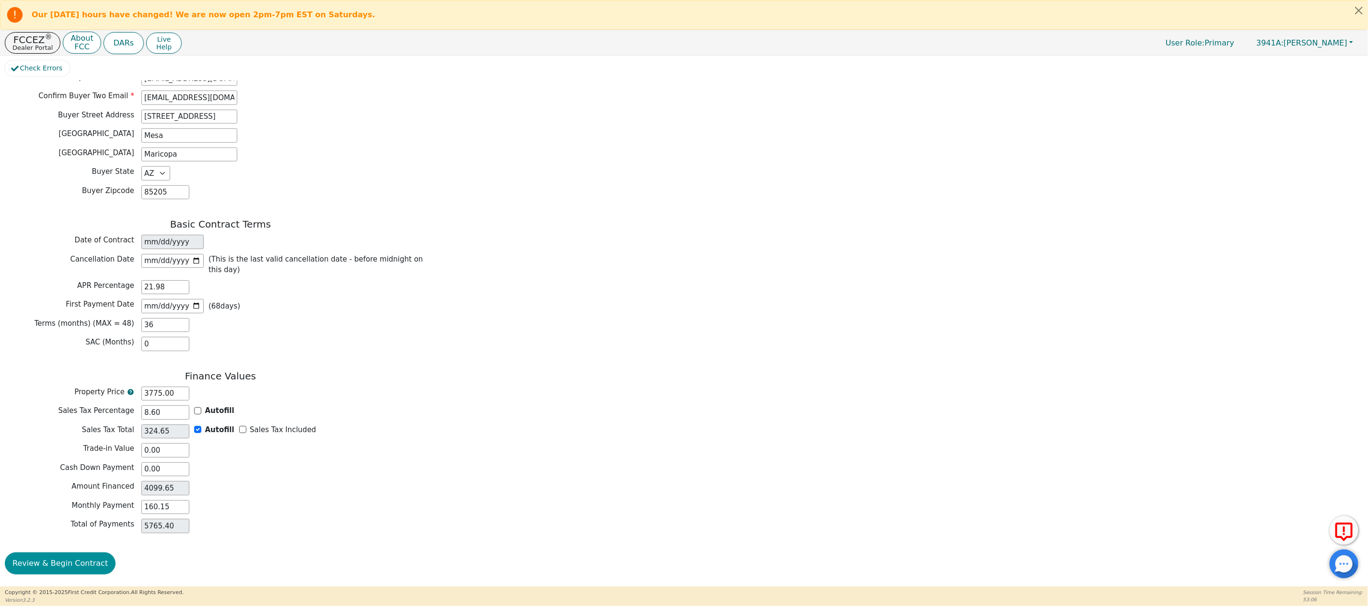
click at [54, 561] on button "Review & Begin Contract" at bounding box center [60, 564] width 111 height 22
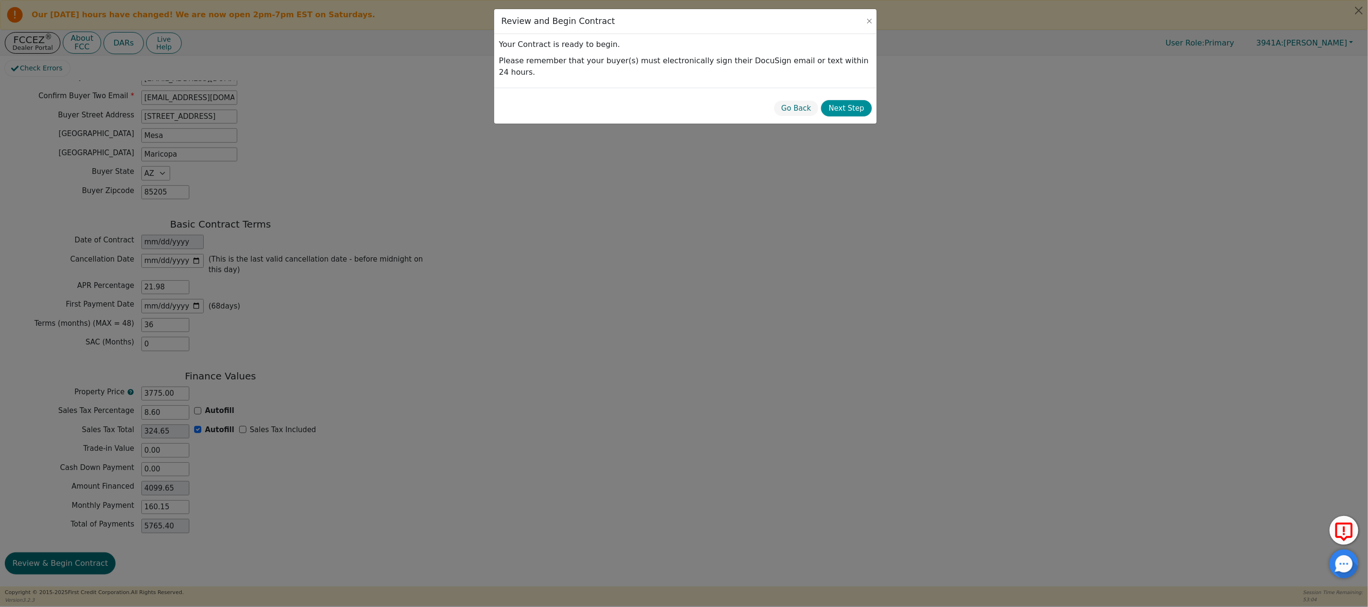
click at [850, 100] on button "Next Step" at bounding box center [846, 108] width 51 height 17
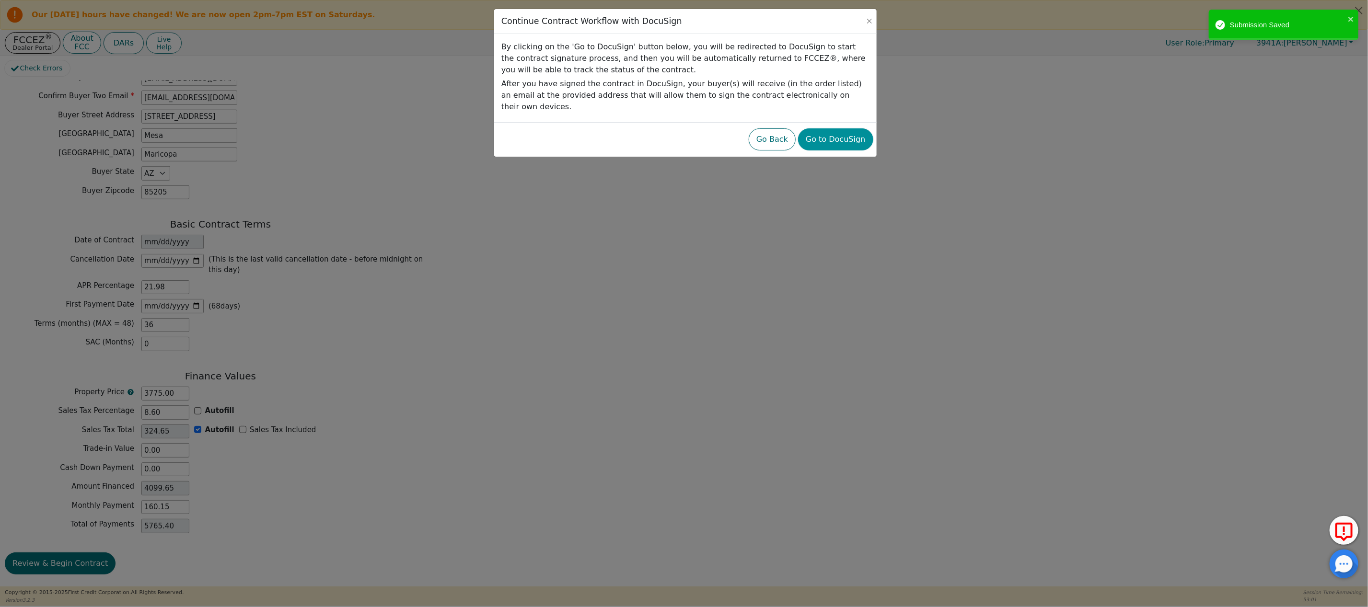
click at [838, 132] on button "Go to DocuSign" at bounding box center [835, 139] width 75 height 22
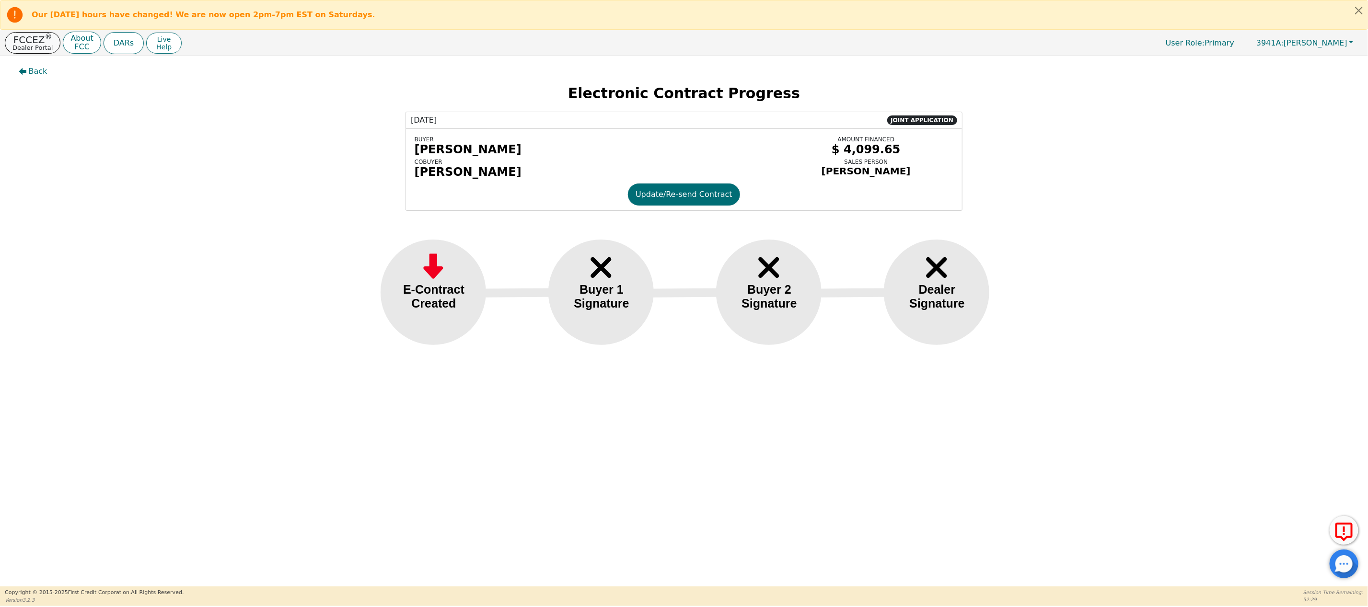
click at [36, 40] on p "FCCEZ ®" at bounding box center [32, 40] width 40 height 10
